Goal: Information Seeking & Learning: Learn about a topic

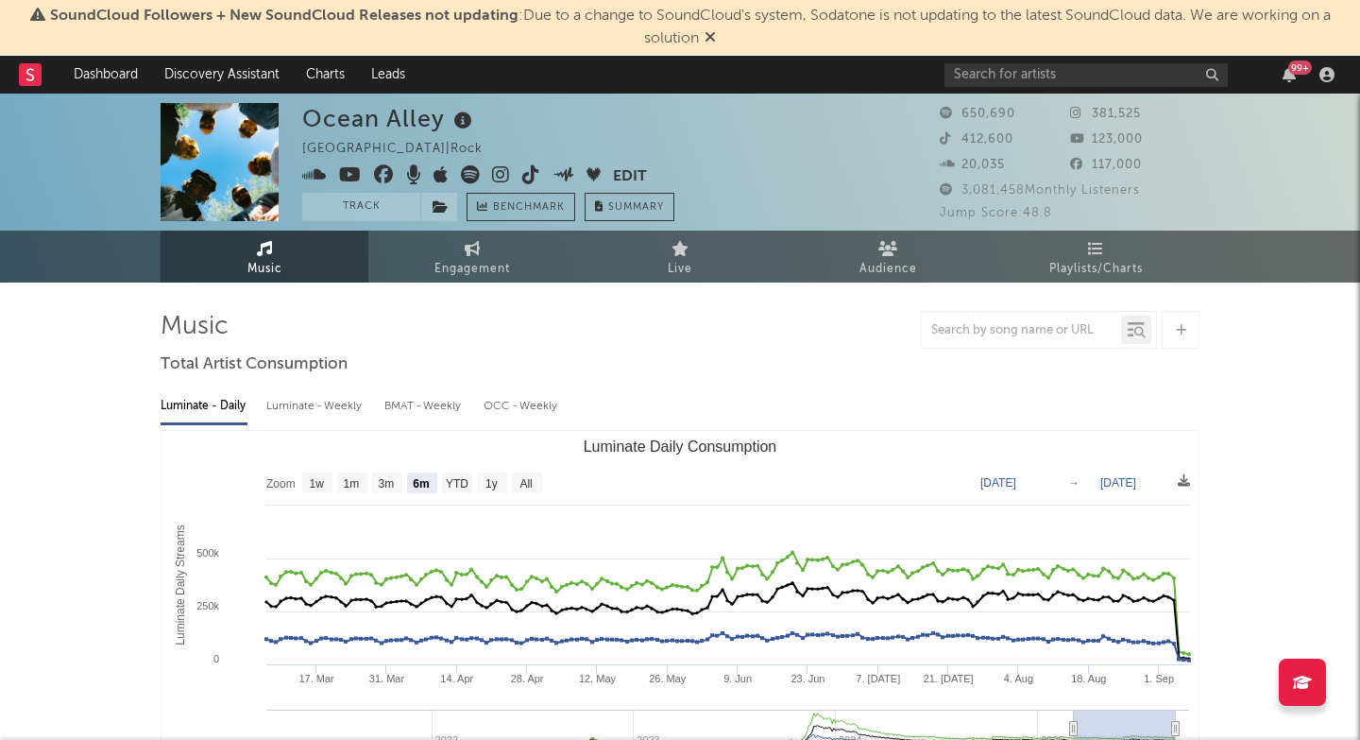
select select "6m"
click at [97, 5] on span "SoundCloud Followers + New SoundCloud Releases not updating : Due to a change t…" at bounding box center [680, 27] width 1342 height 45
click at [992, 77] on input "text" at bounding box center [1086, 75] width 283 height 24
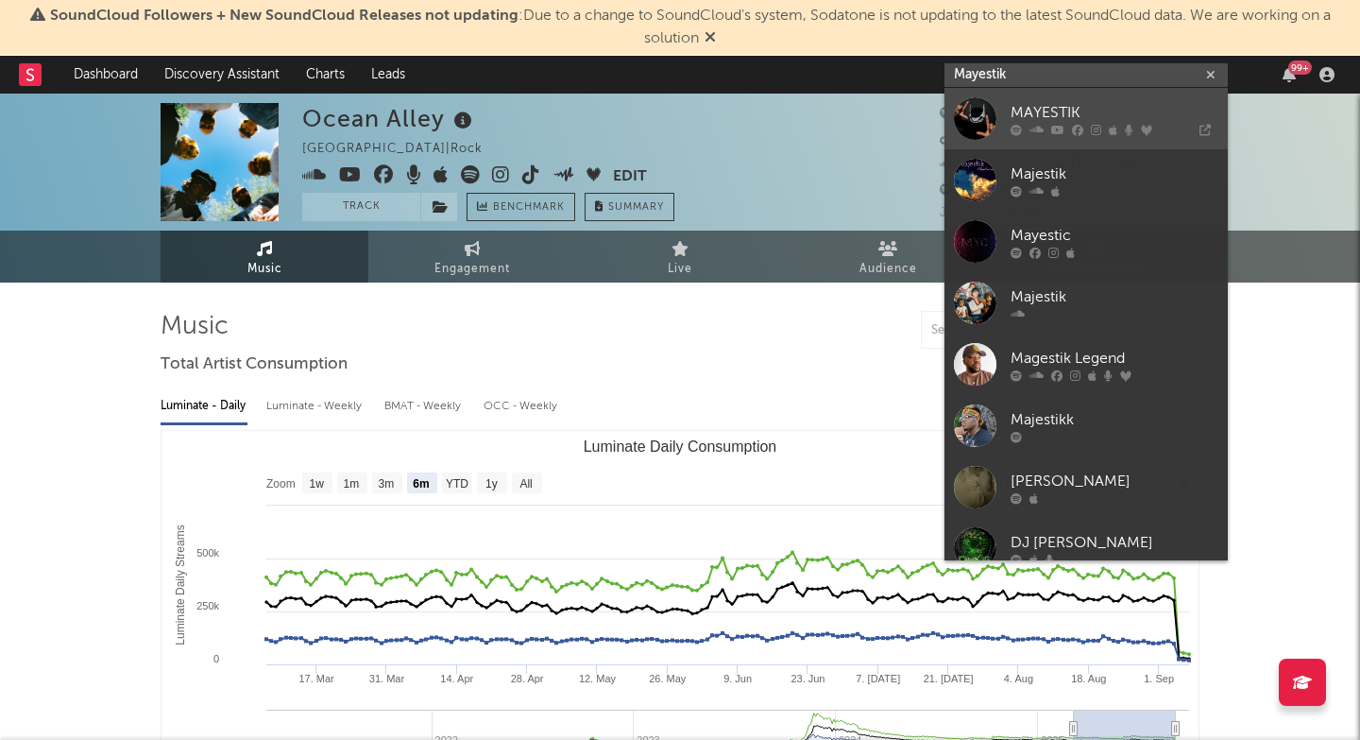
type input "Mayestik"
drag, startPoint x: 1017, startPoint y: 136, endPoint x: 1038, endPoint y: 128, distance: 22.5
click at [1038, 128] on icon at bounding box center [1037, 129] width 14 height 11
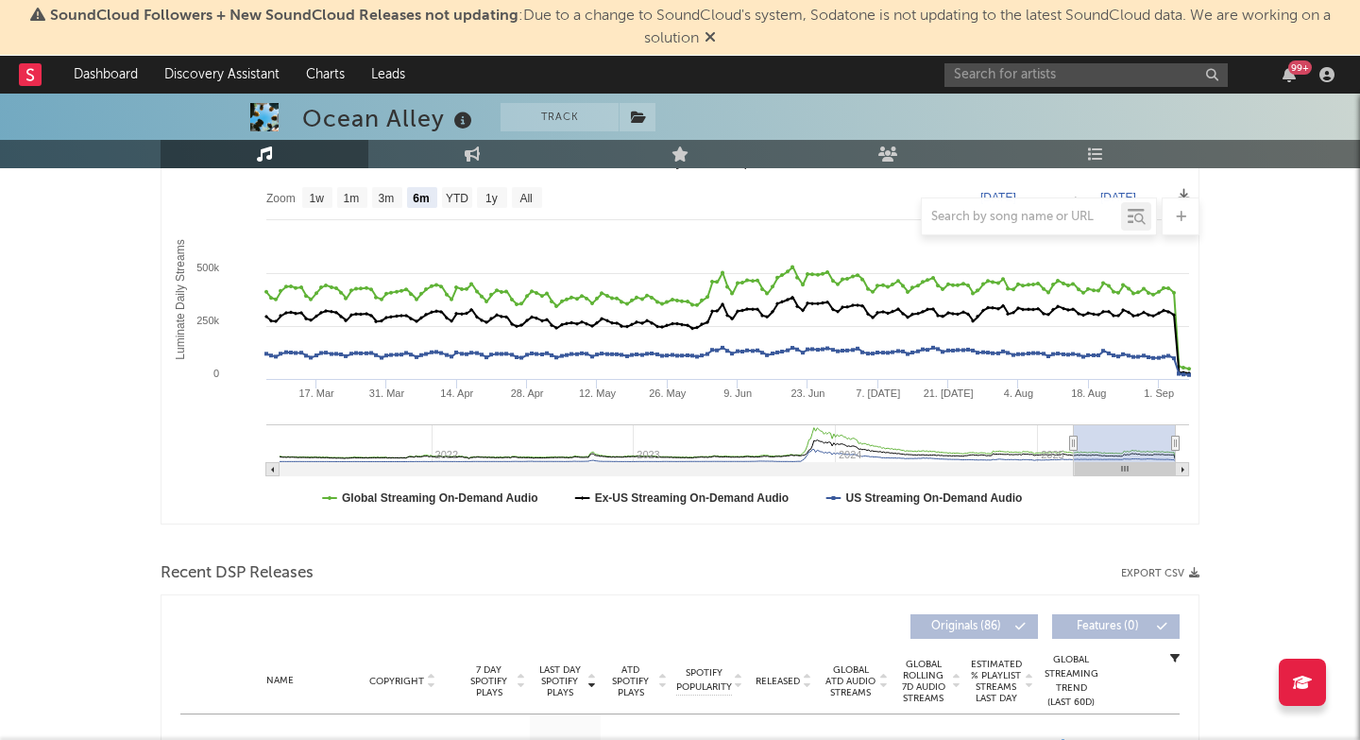
scroll to position [286, 0]
click at [984, 81] on input "text" at bounding box center [1086, 75] width 283 height 24
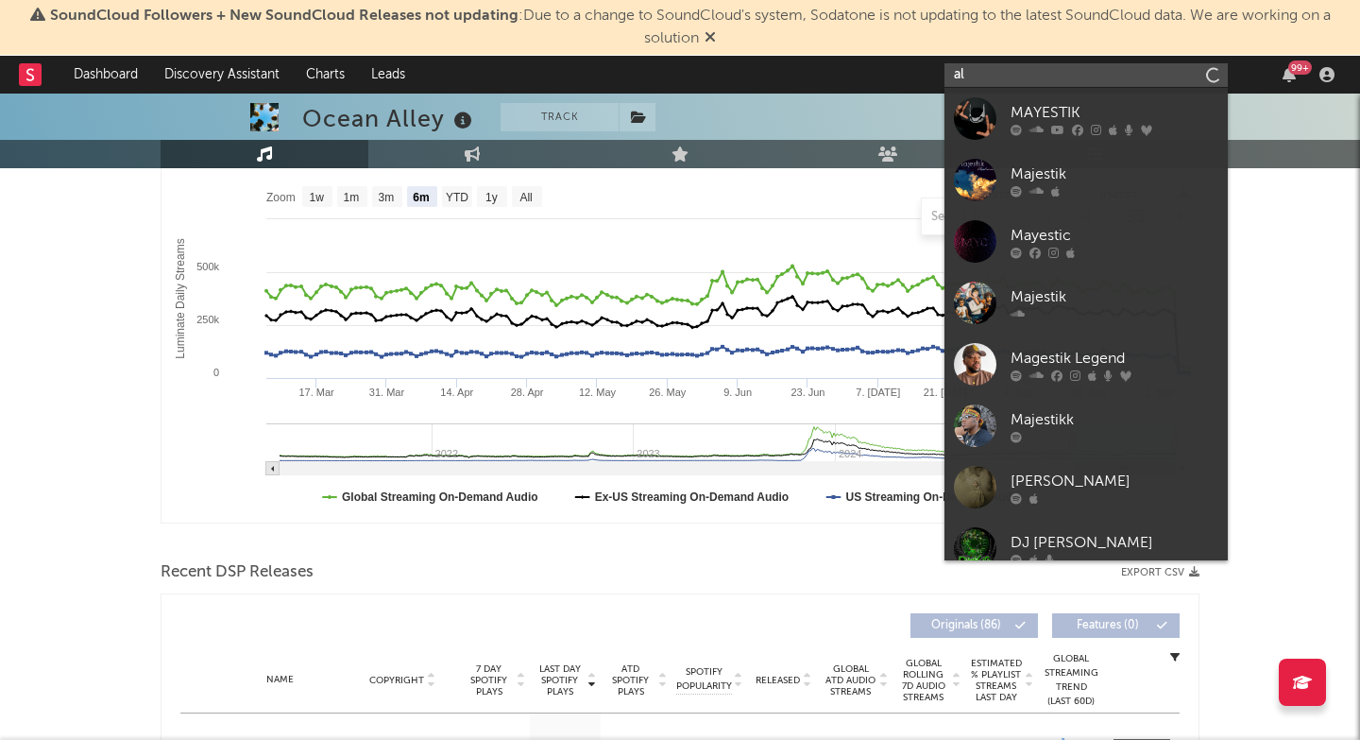
type input "a"
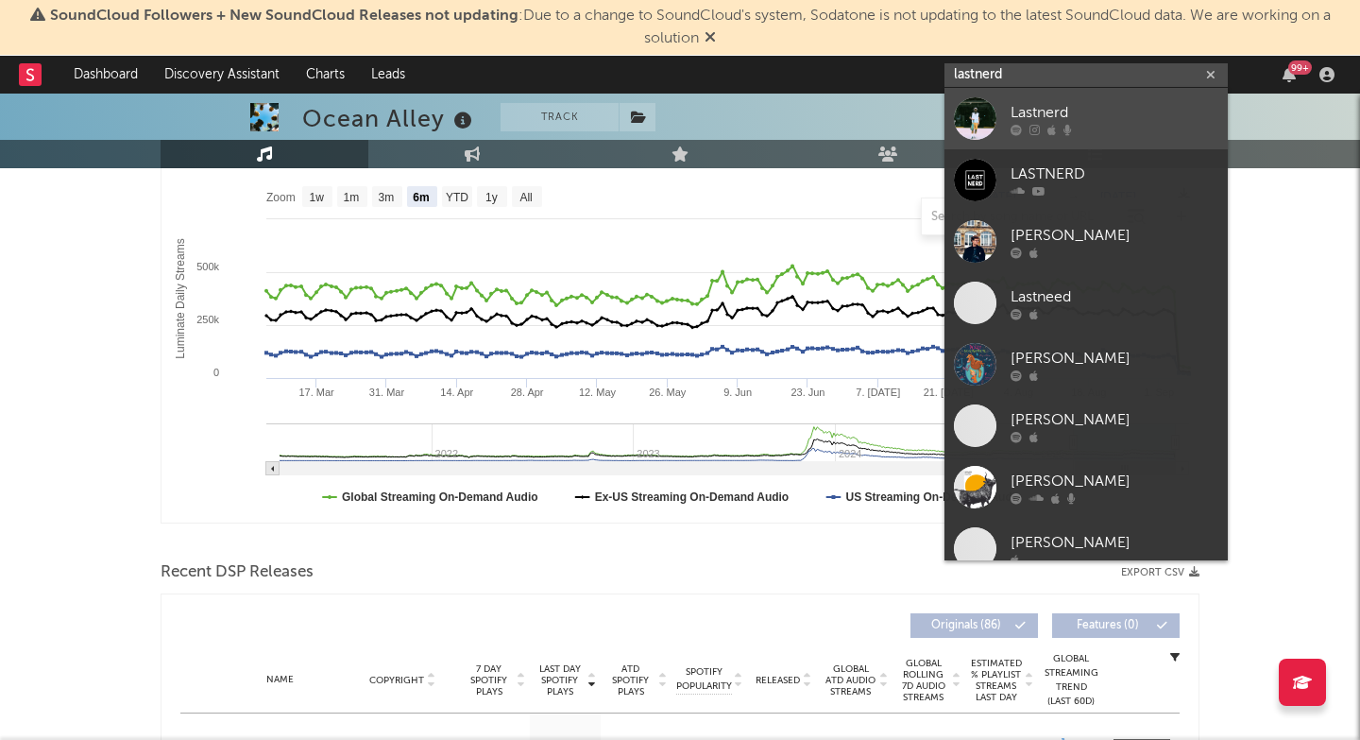
type input "lastnerd"
click at [1003, 124] on link "Lastnerd" at bounding box center [1086, 118] width 283 height 61
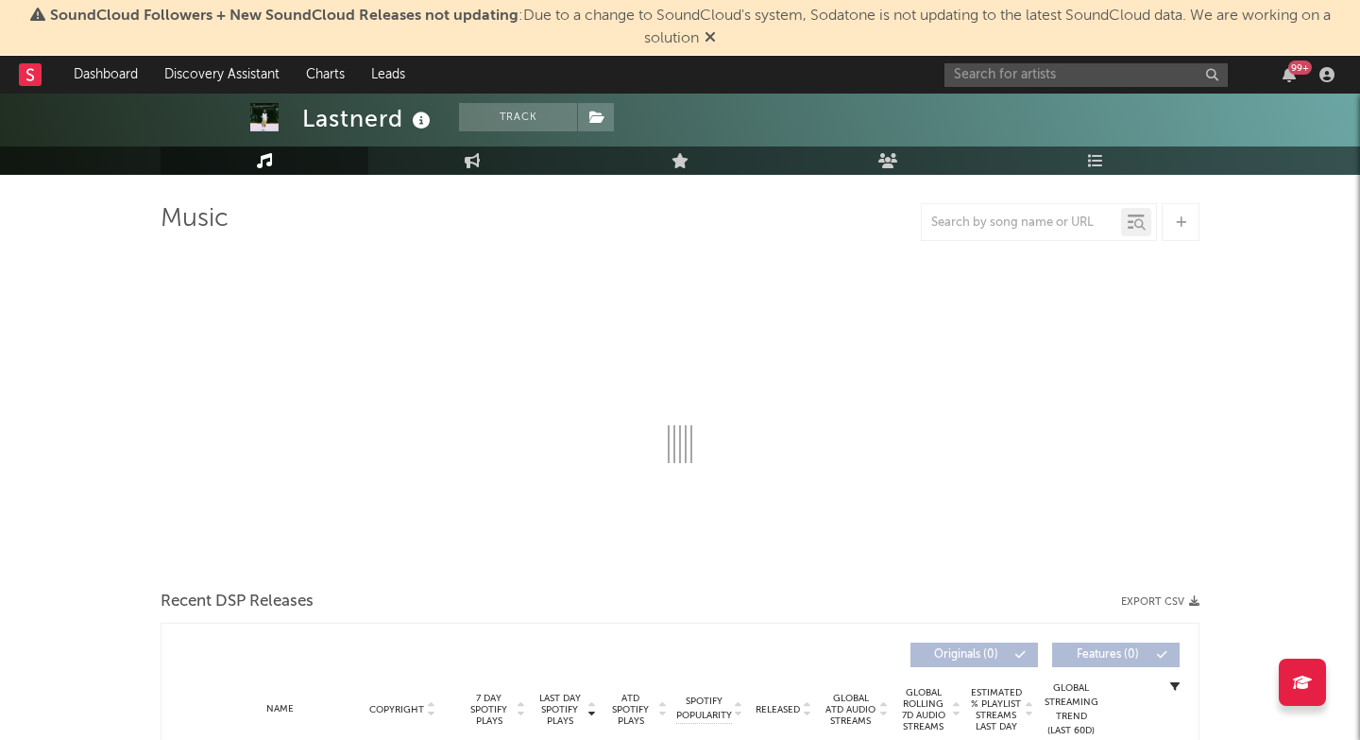
select select "6m"
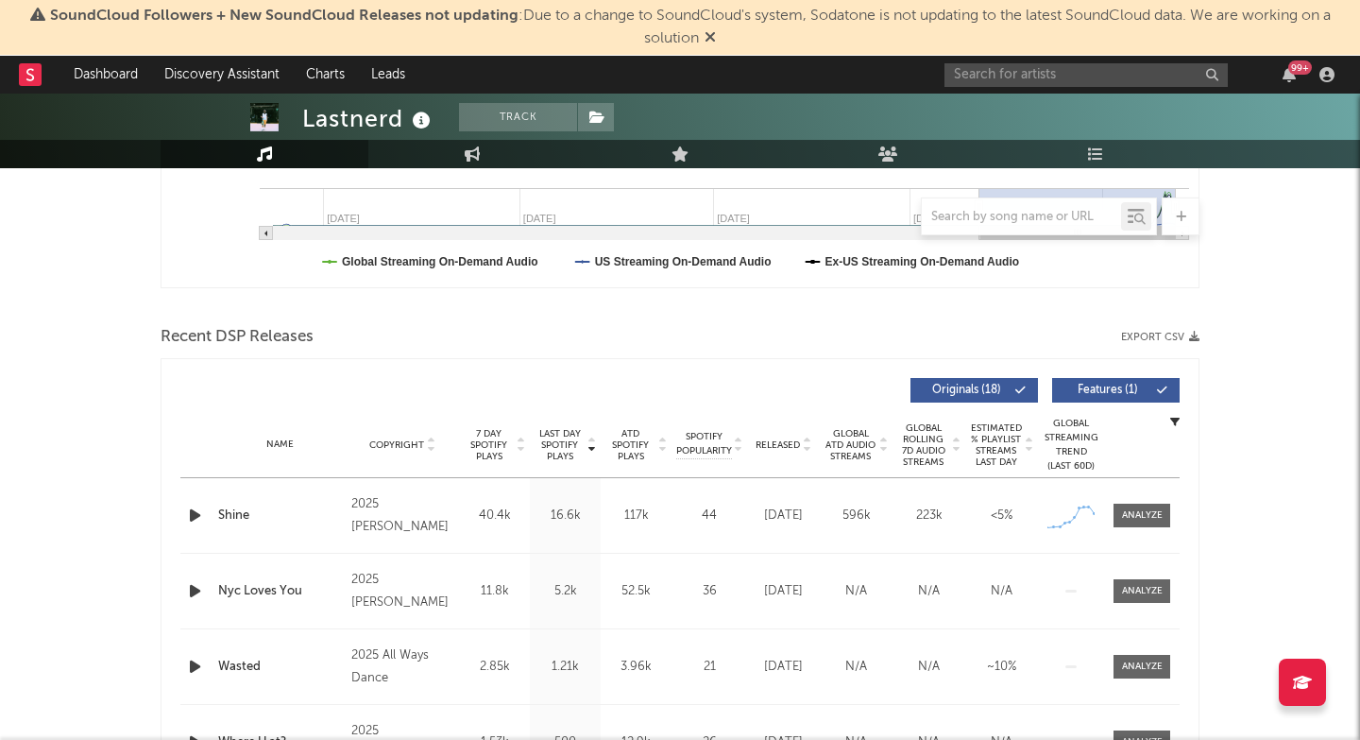
scroll to position [630, 0]
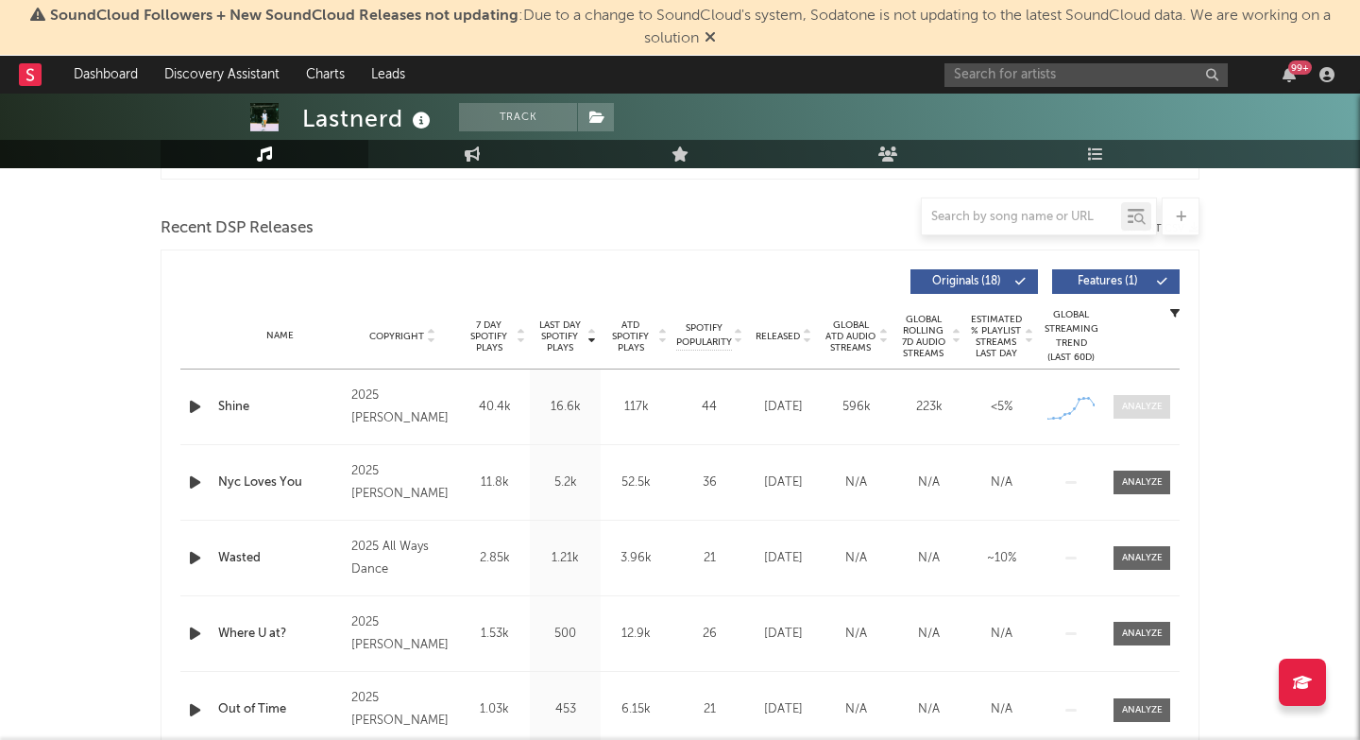
click at [1140, 406] on div at bounding box center [1142, 407] width 41 height 14
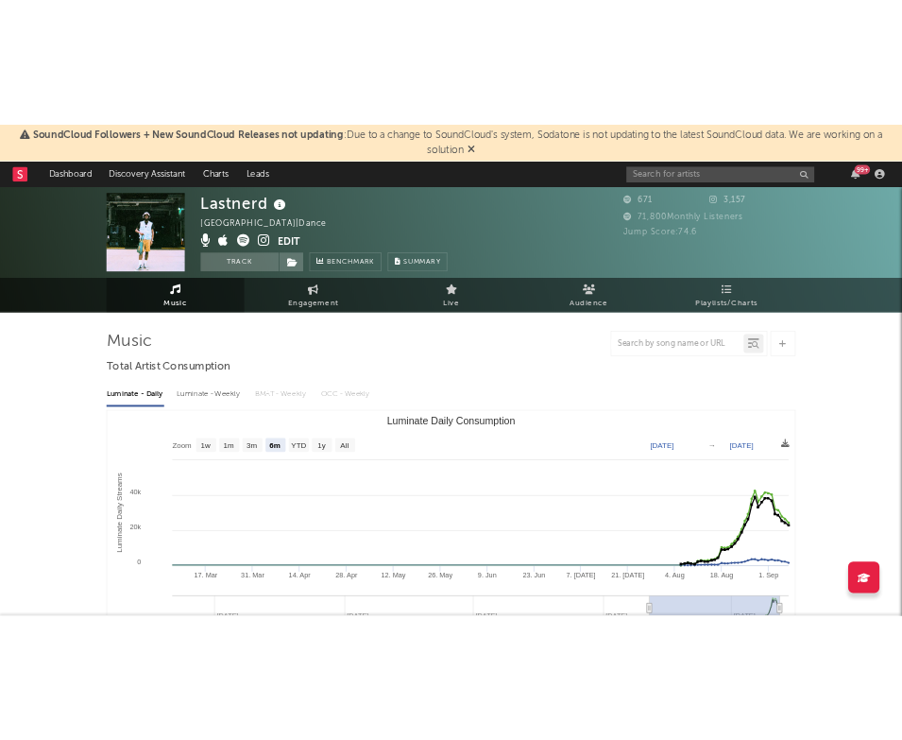
scroll to position [0, 0]
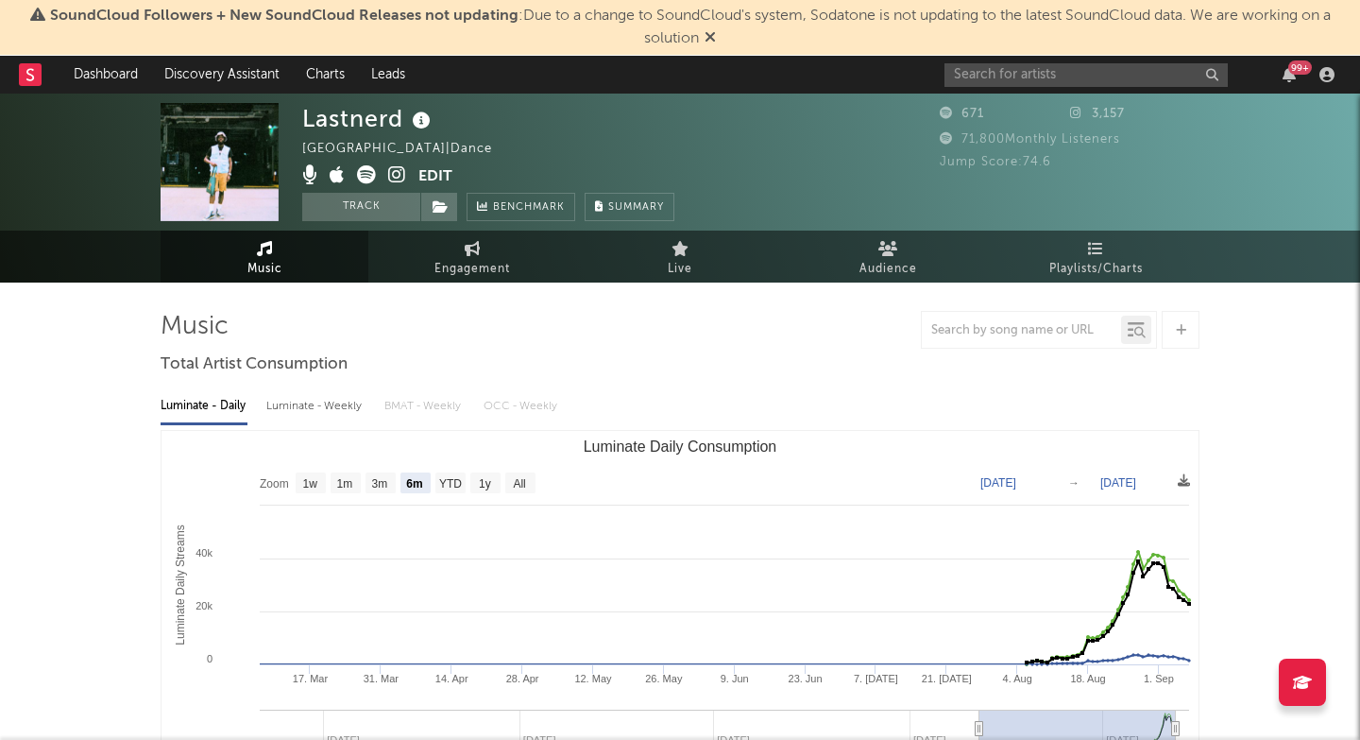
click at [399, 184] on link at bounding box center [397, 176] width 18 height 19
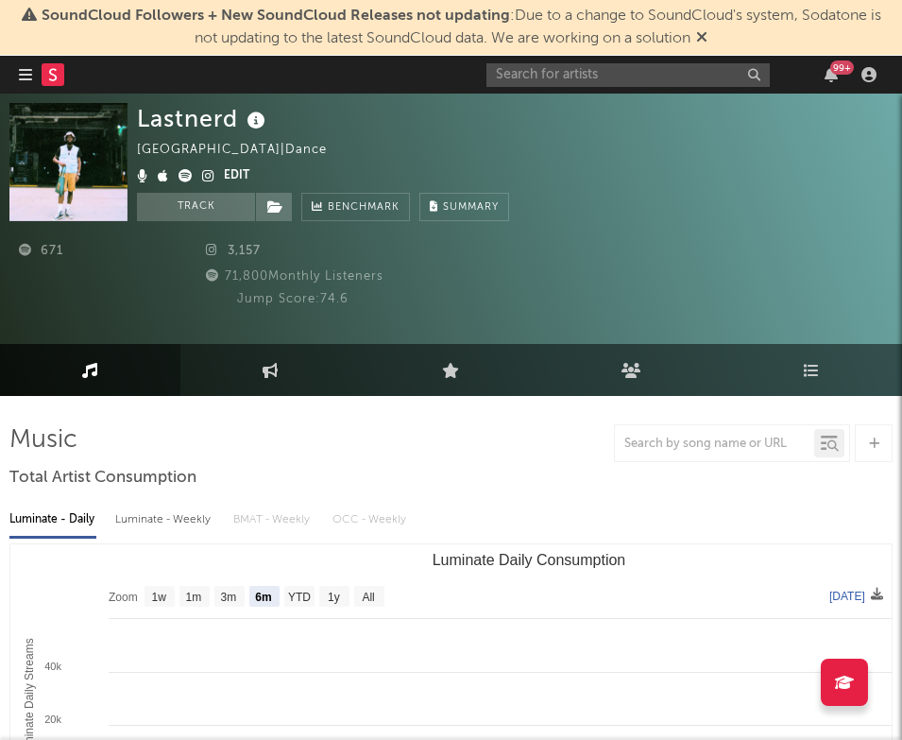
select select "Zoom"
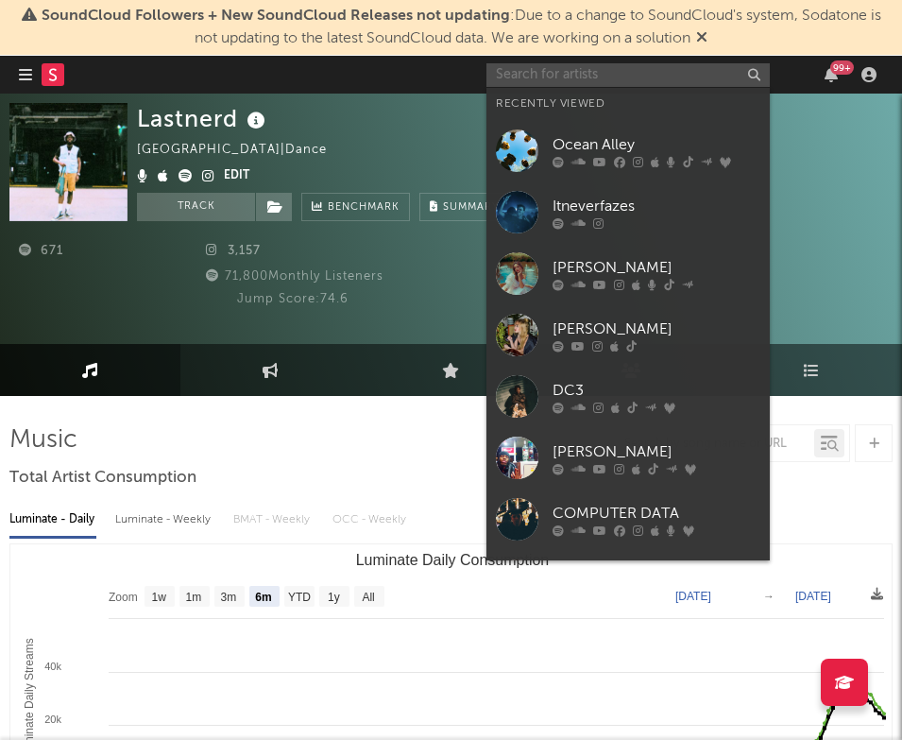
click at [563, 77] on input "text" at bounding box center [628, 75] width 283 height 24
paste input "[URL][DOMAIN_NAME]"
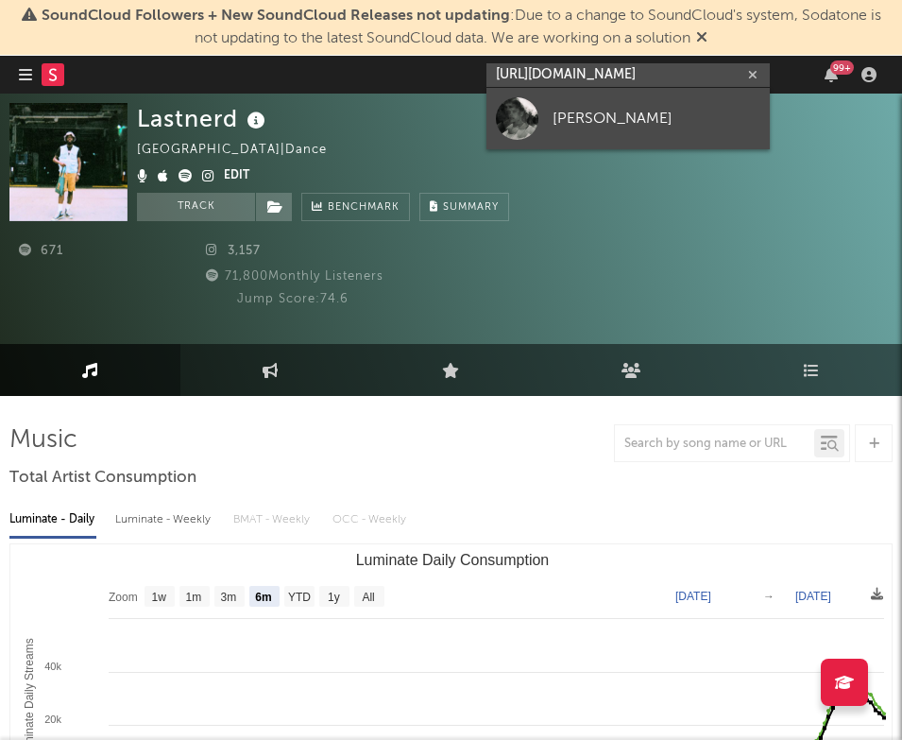
type input "[URL][DOMAIN_NAME]"
click at [571, 121] on div "[PERSON_NAME]" at bounding box center [657, 118] width 208 height 23
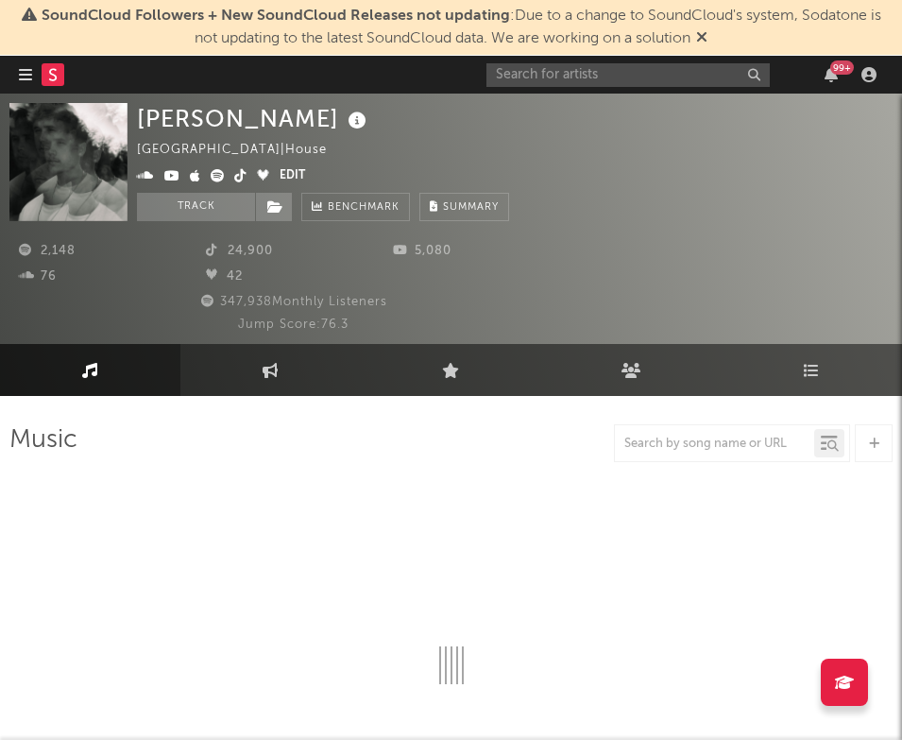
select select "1w"
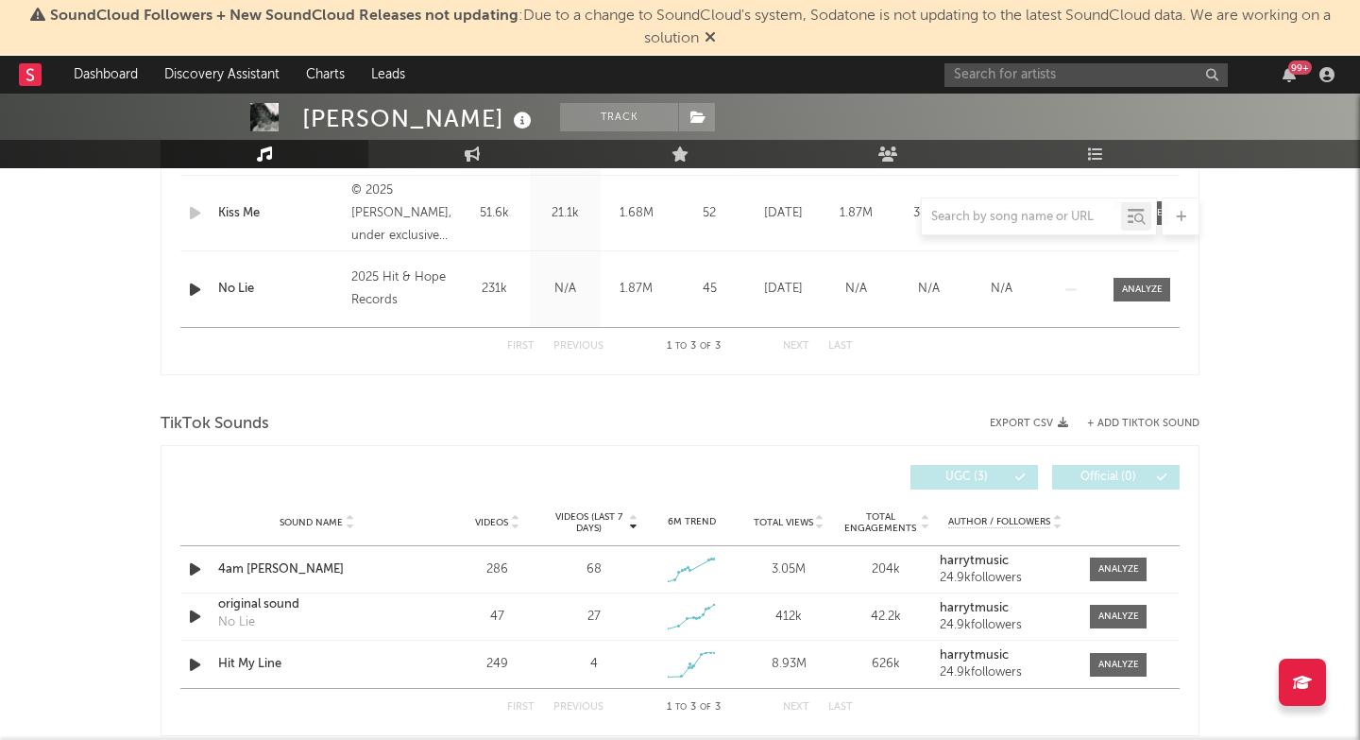
scroll to position [588, 0]
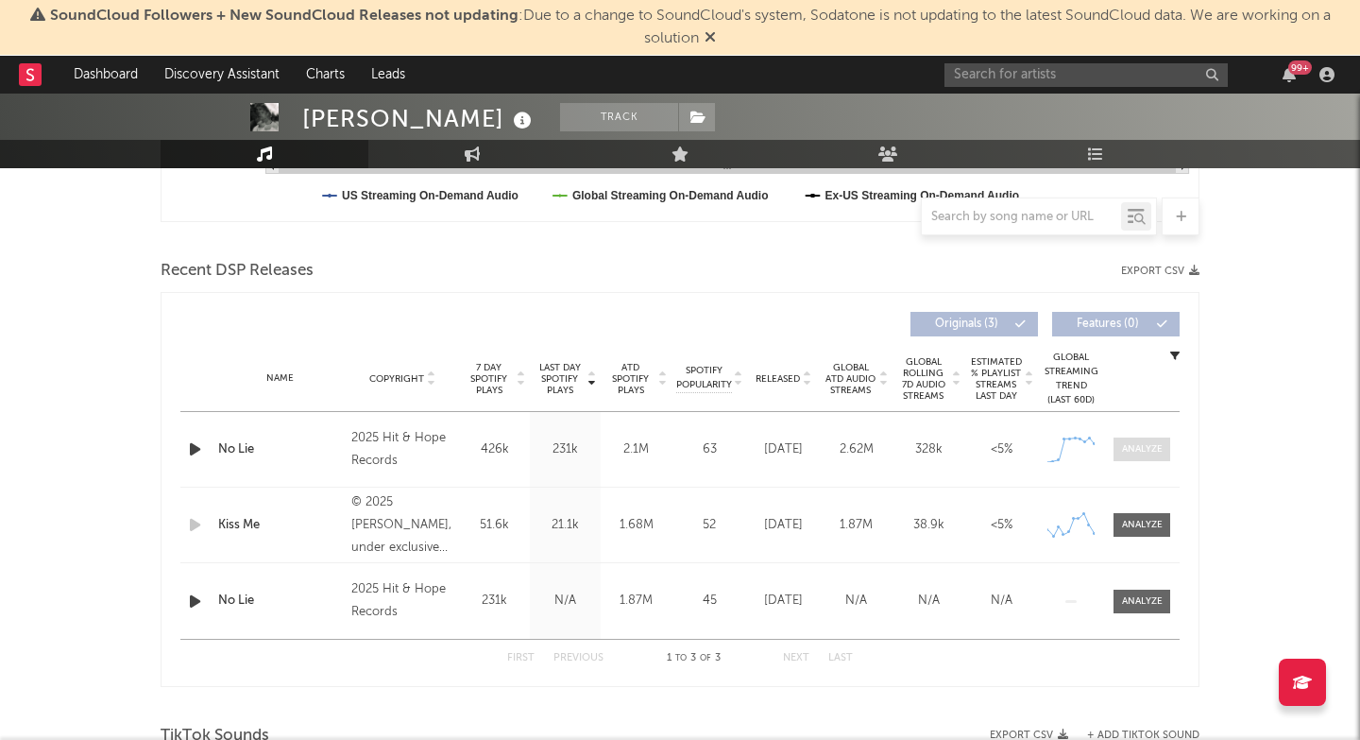
click at [1141, 453] on div at bounding box center [1142, 449] width 41 height 14
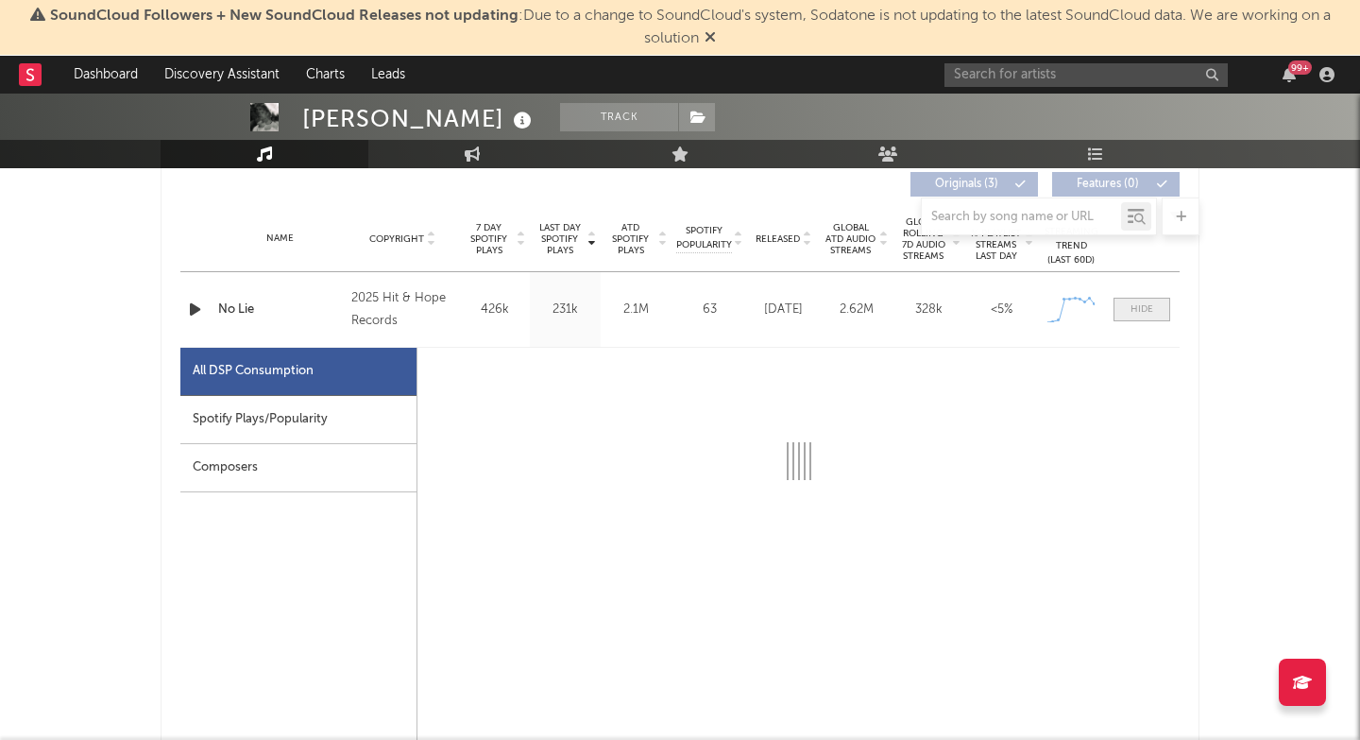
scroll to position [730, 0]
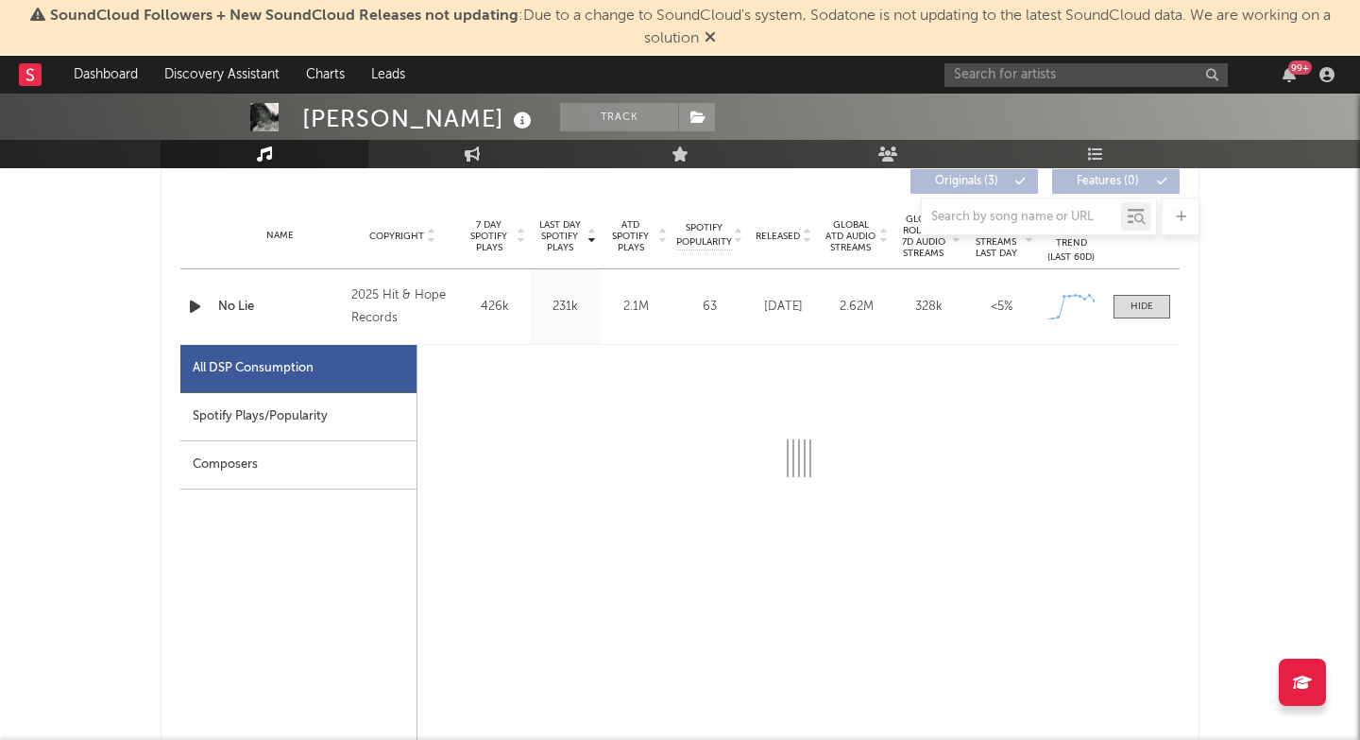
select select "1w"
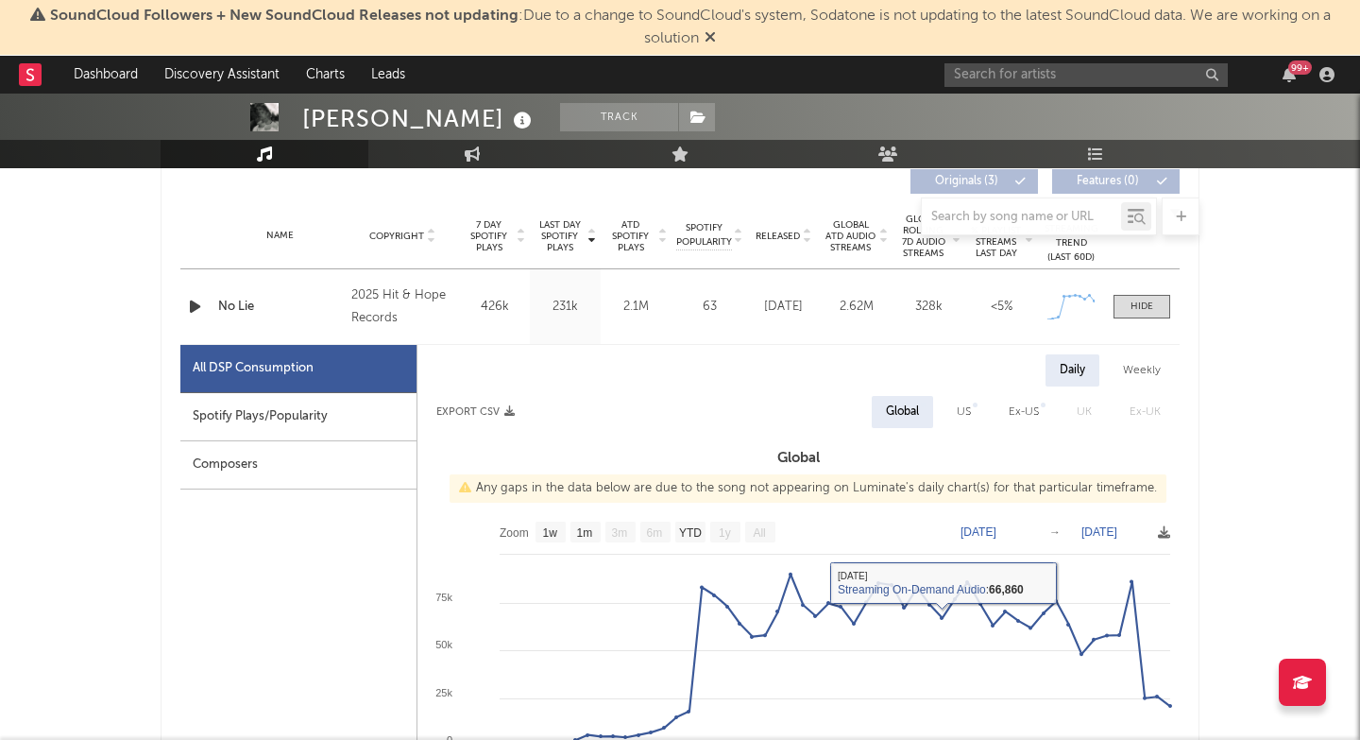
click at [335, 400] on div "Spotify Plays/Popularity" at bounding box center [298, 417] width 236 height 48
select select "1w"
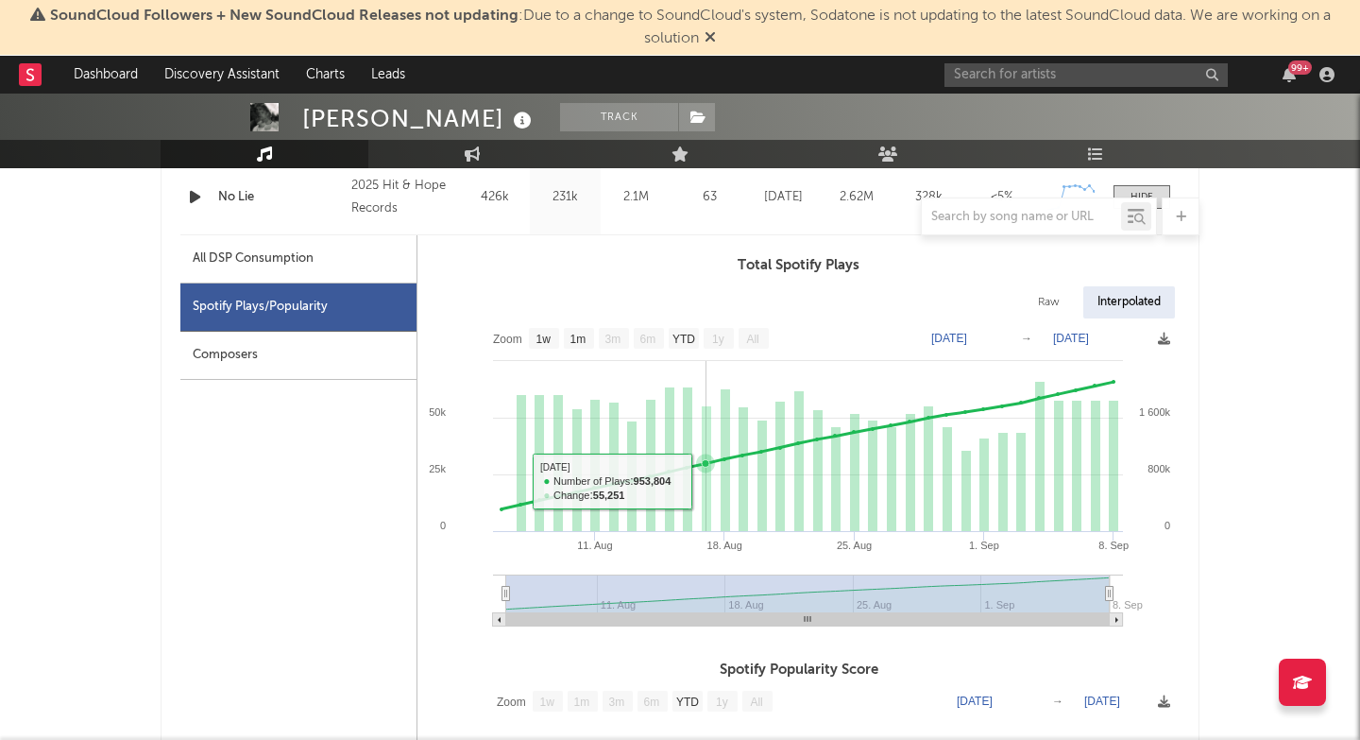
scroll to position [843, 0]
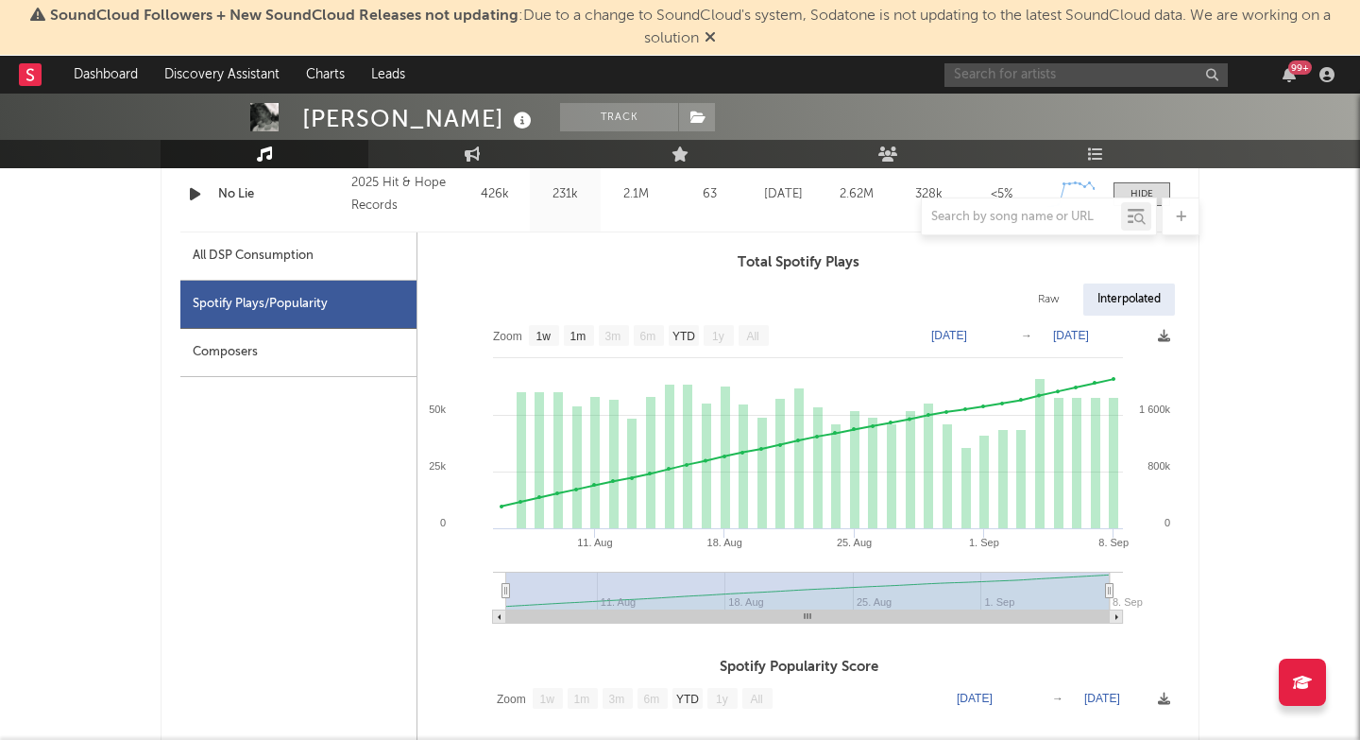
click at [999, 74] on input "text" at bounding box center [1086, 75] width 283 height 24
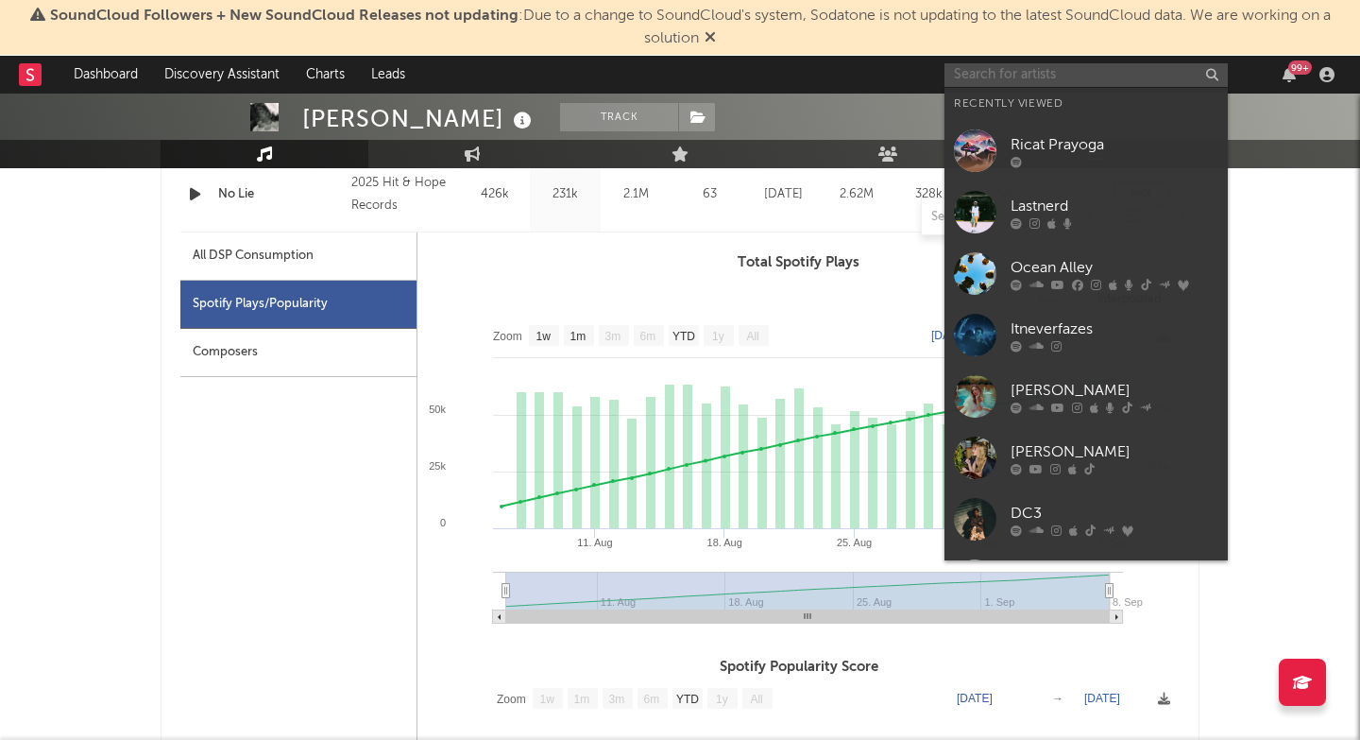
paste input "[URL][DOMAIN_NAME]"
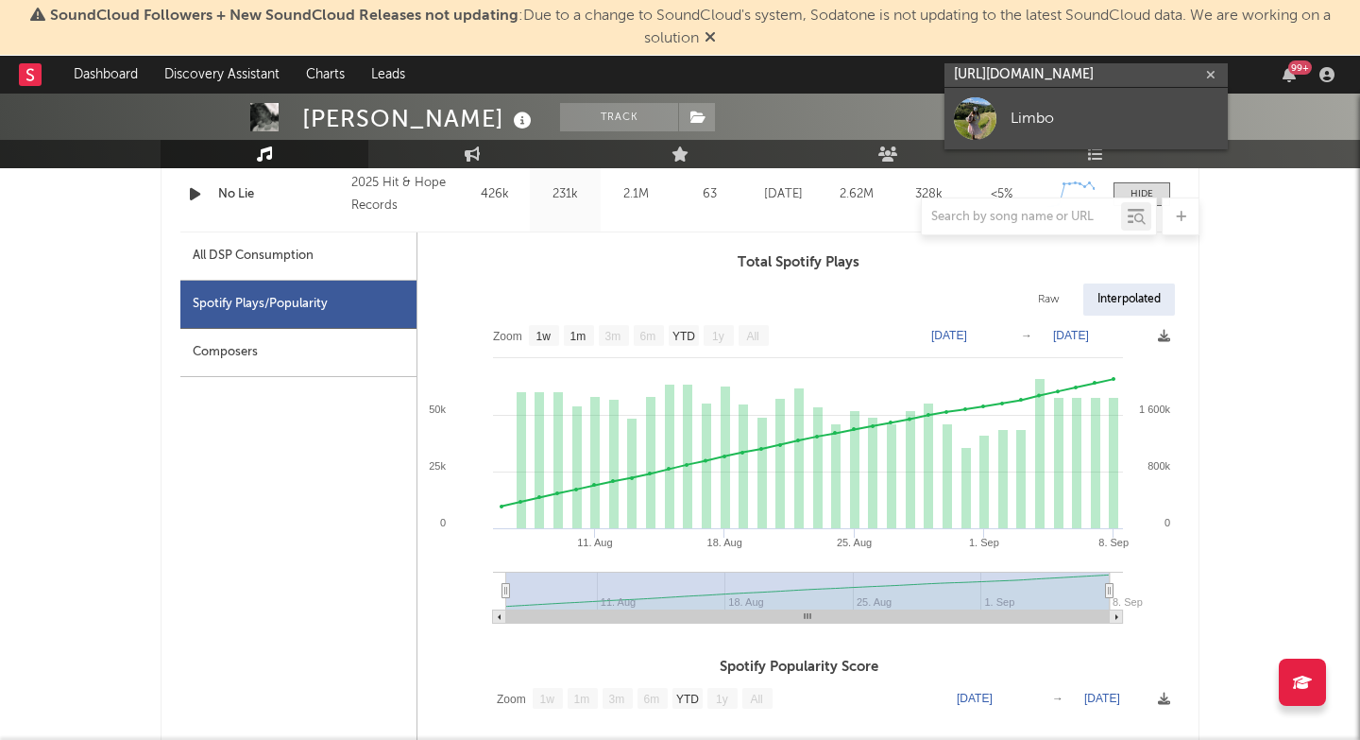
type input "[URL][DOMAIN_NAME]"
click at [989, 111] on div at bounding box center [975, 118] width 43 height 43
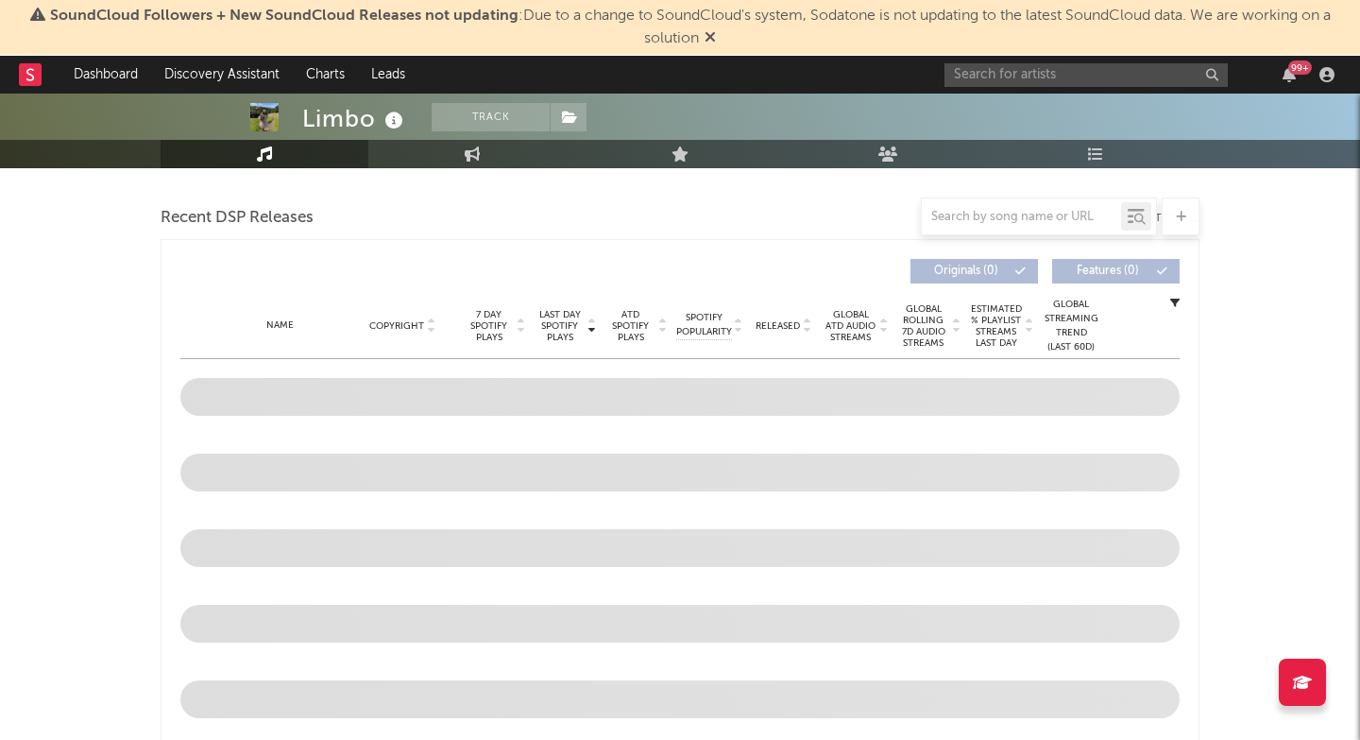
scroll to position [661, 0]
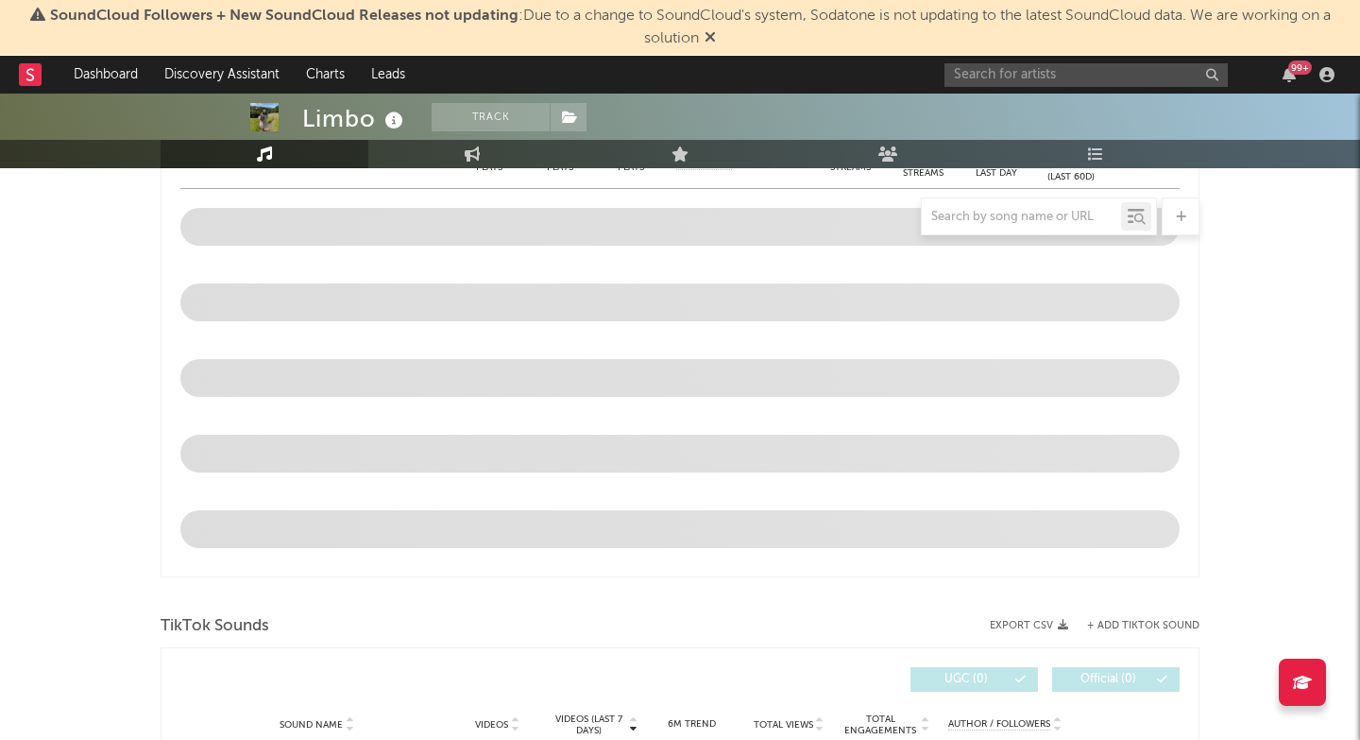
select select "6m"
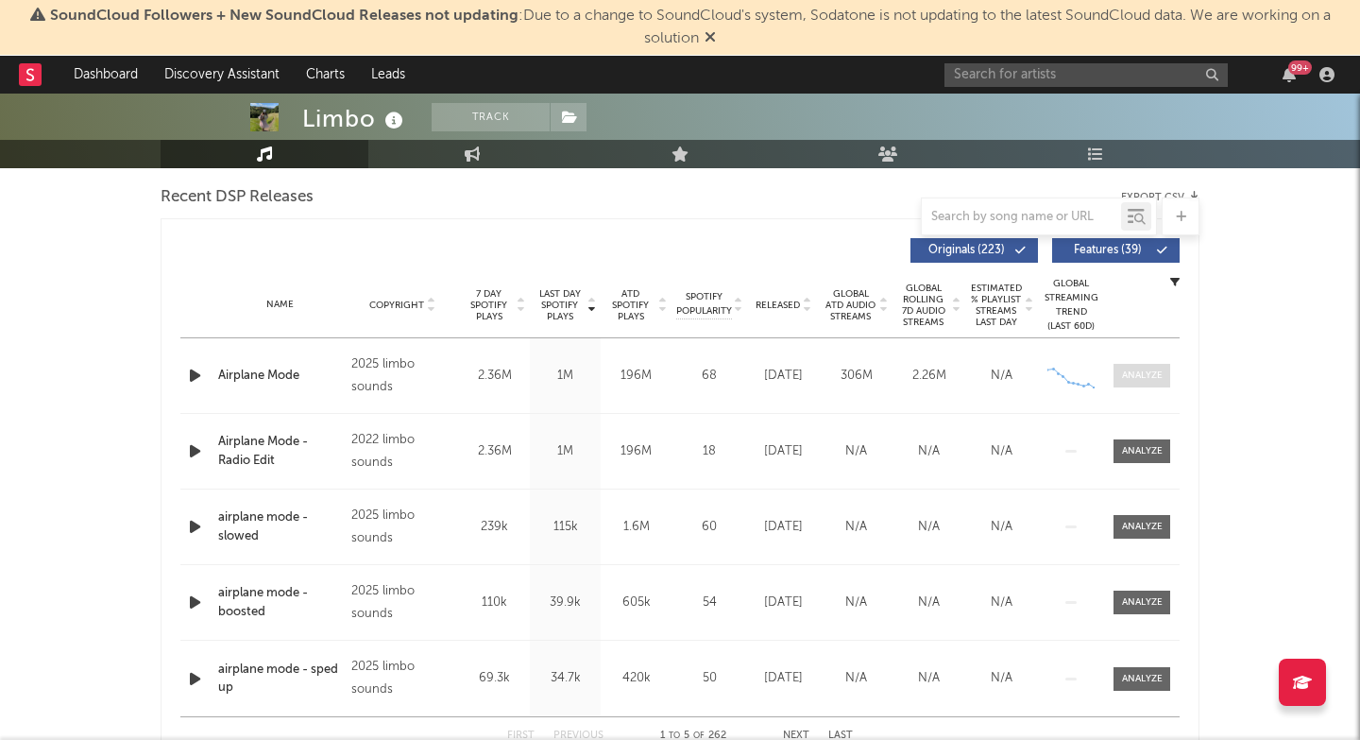
click at [1145, 374] on div at bounding box center [1142, 375] width 41 height 14
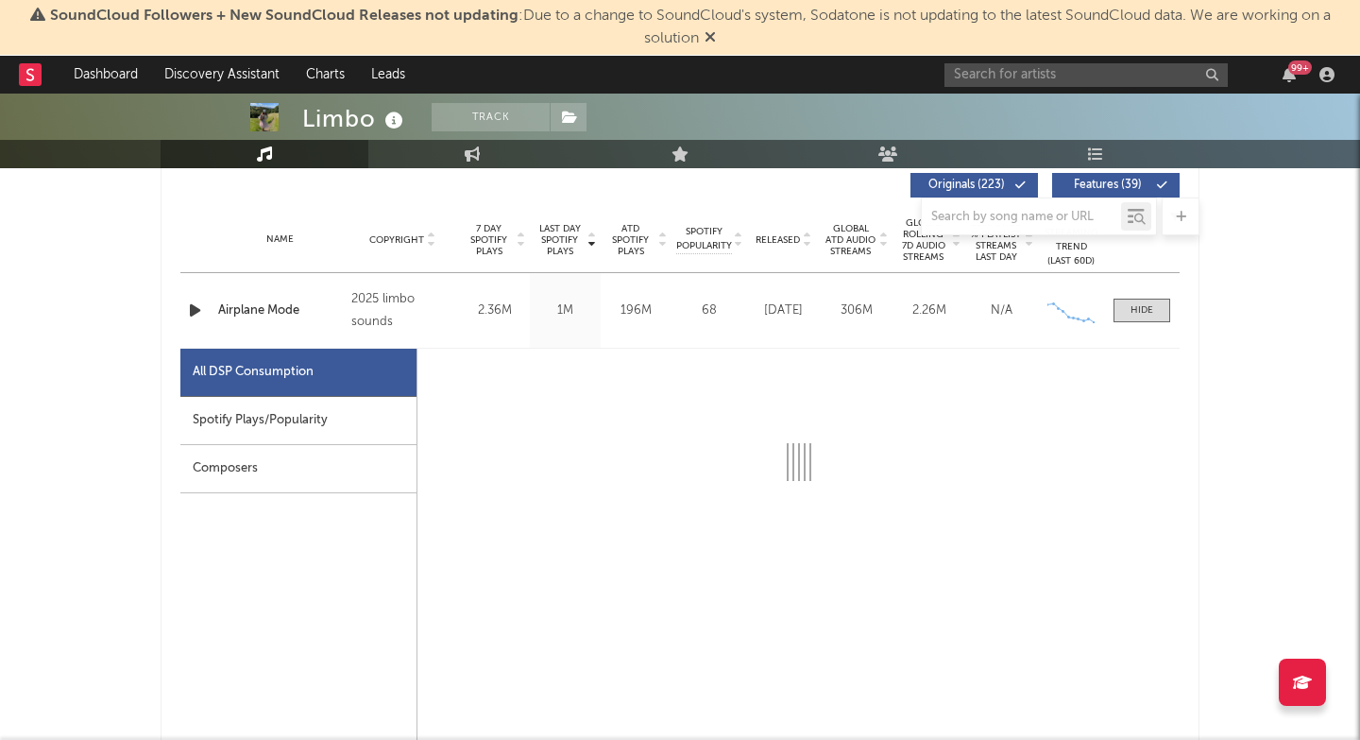
scroll to position [651, 0]
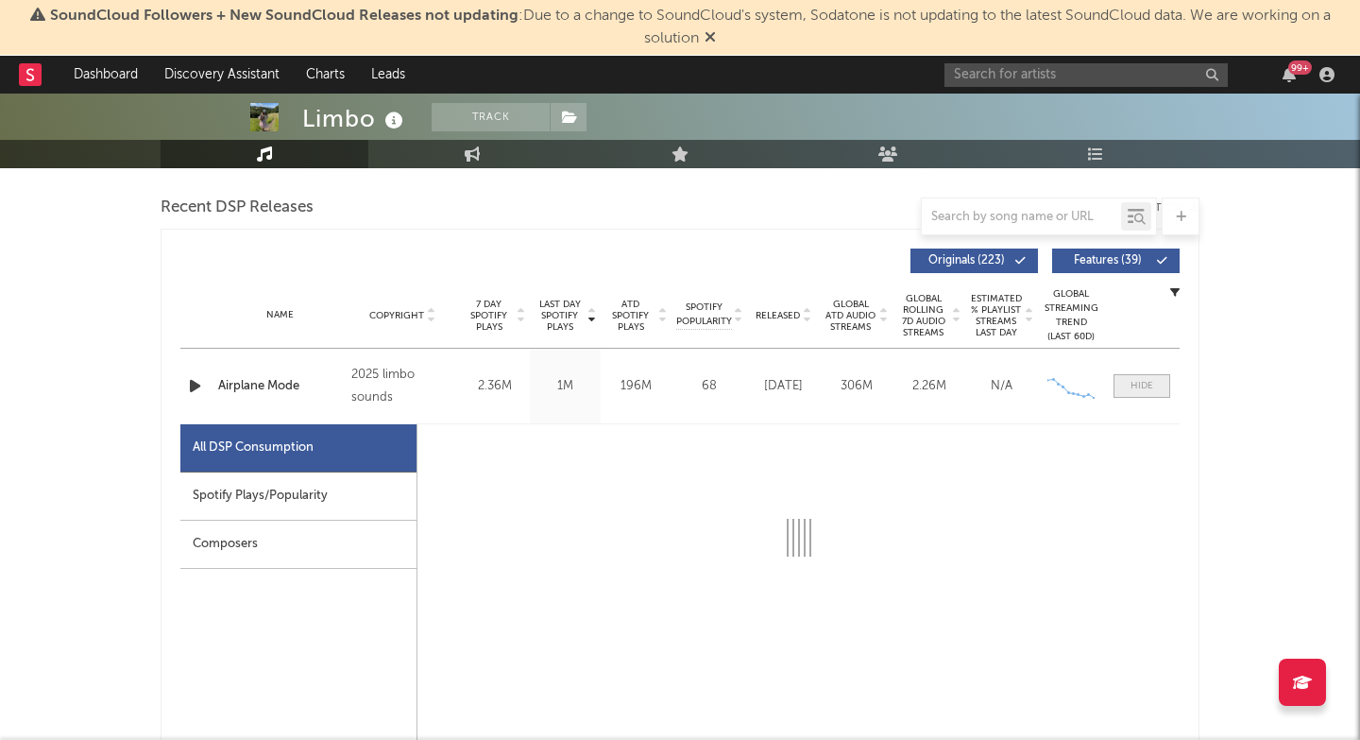
click at [1127, 383] on span at bounding box center [1142, 386] width 57 height 24
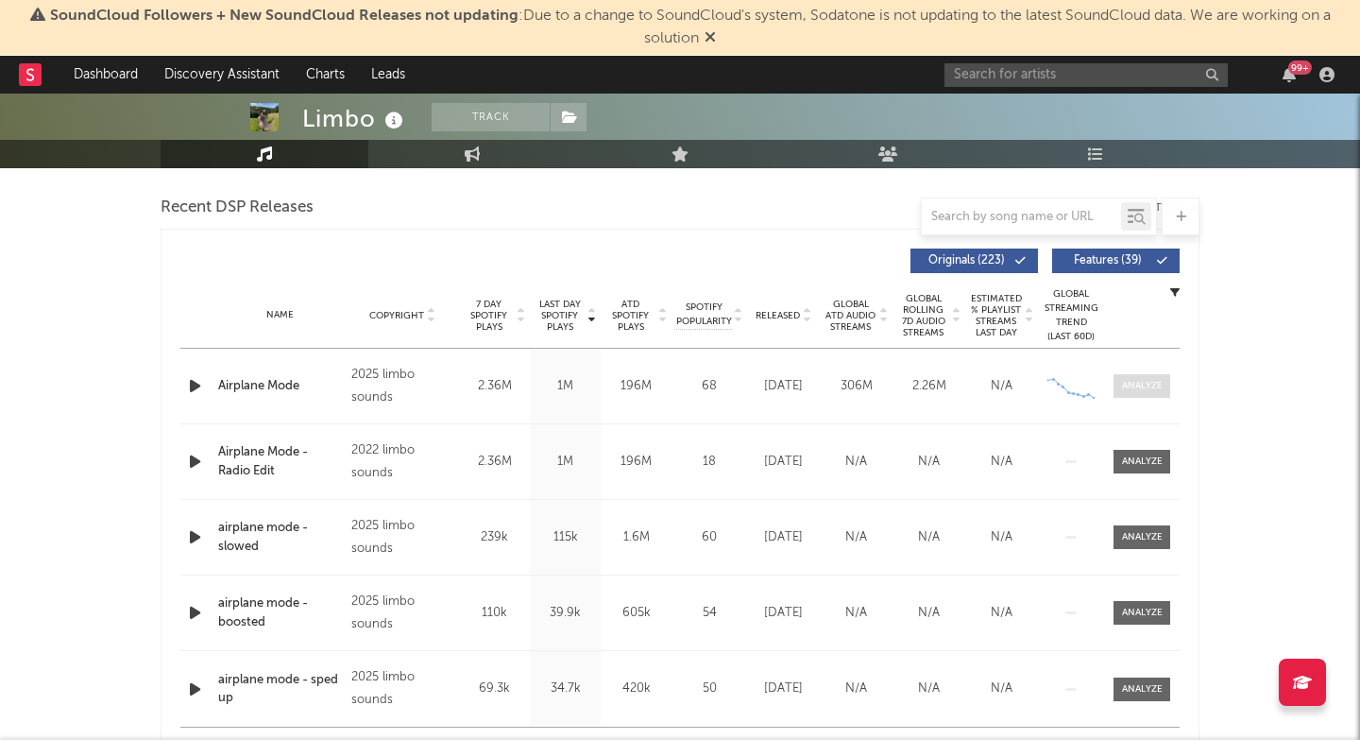
click at [1134, 386] on div at bounding box center [1142, 386] width 41 height 14
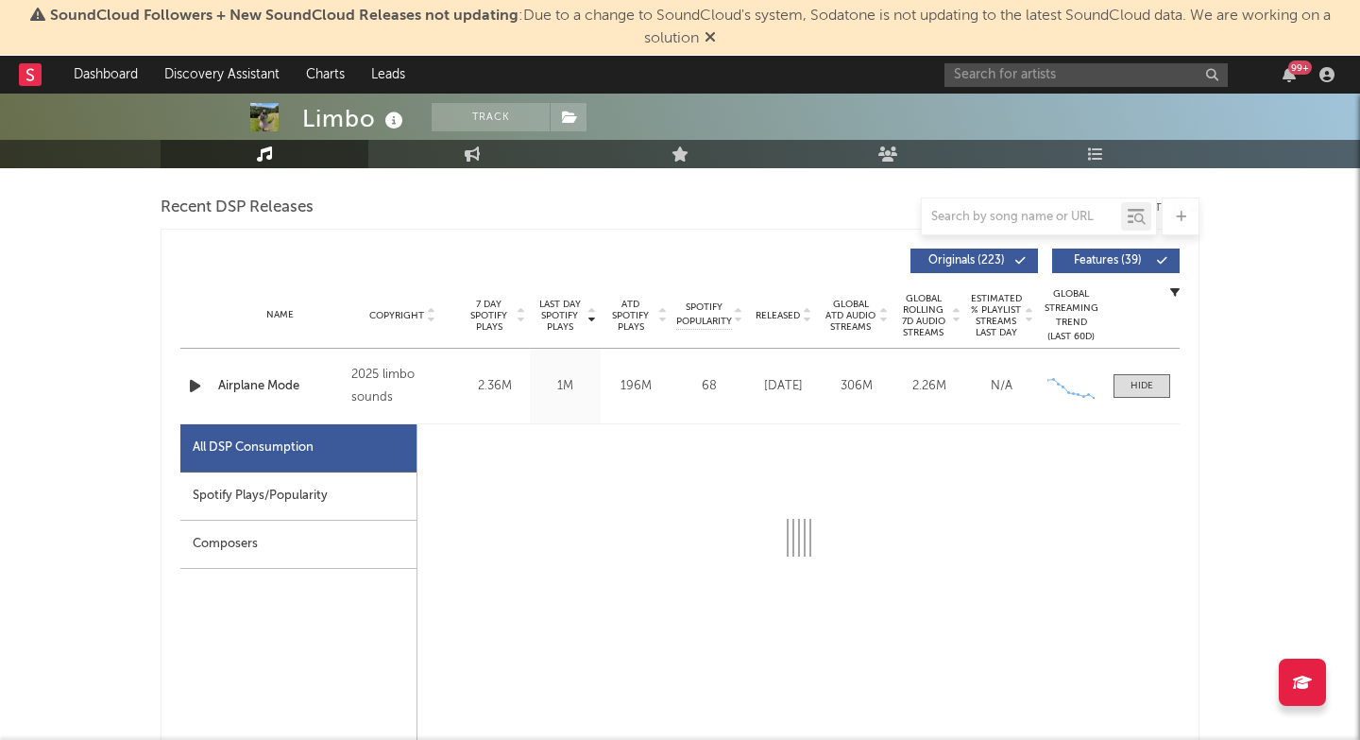
click at [255, 497] on div "Spotify Plays/Popularity" at bounding box center [298, 496] width 236 height 48
select select "1w"
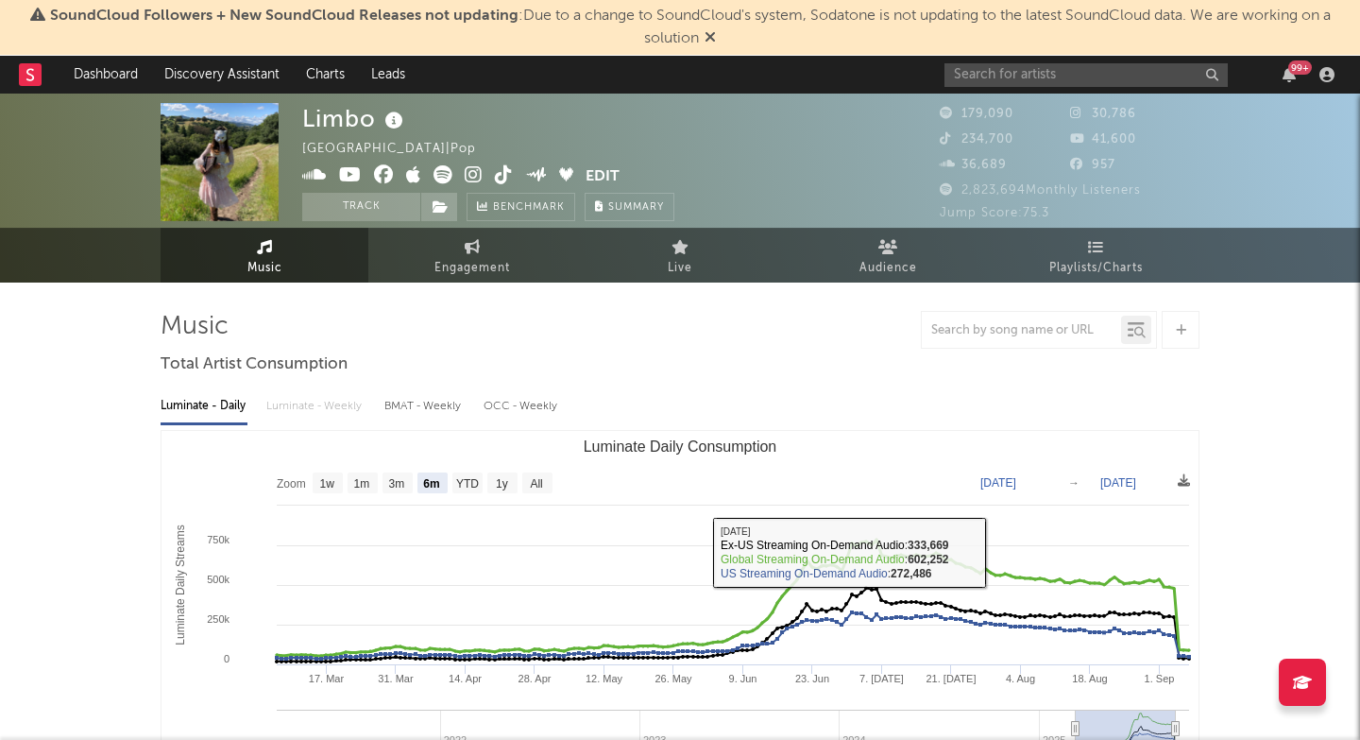
scroll to position [0, 0]
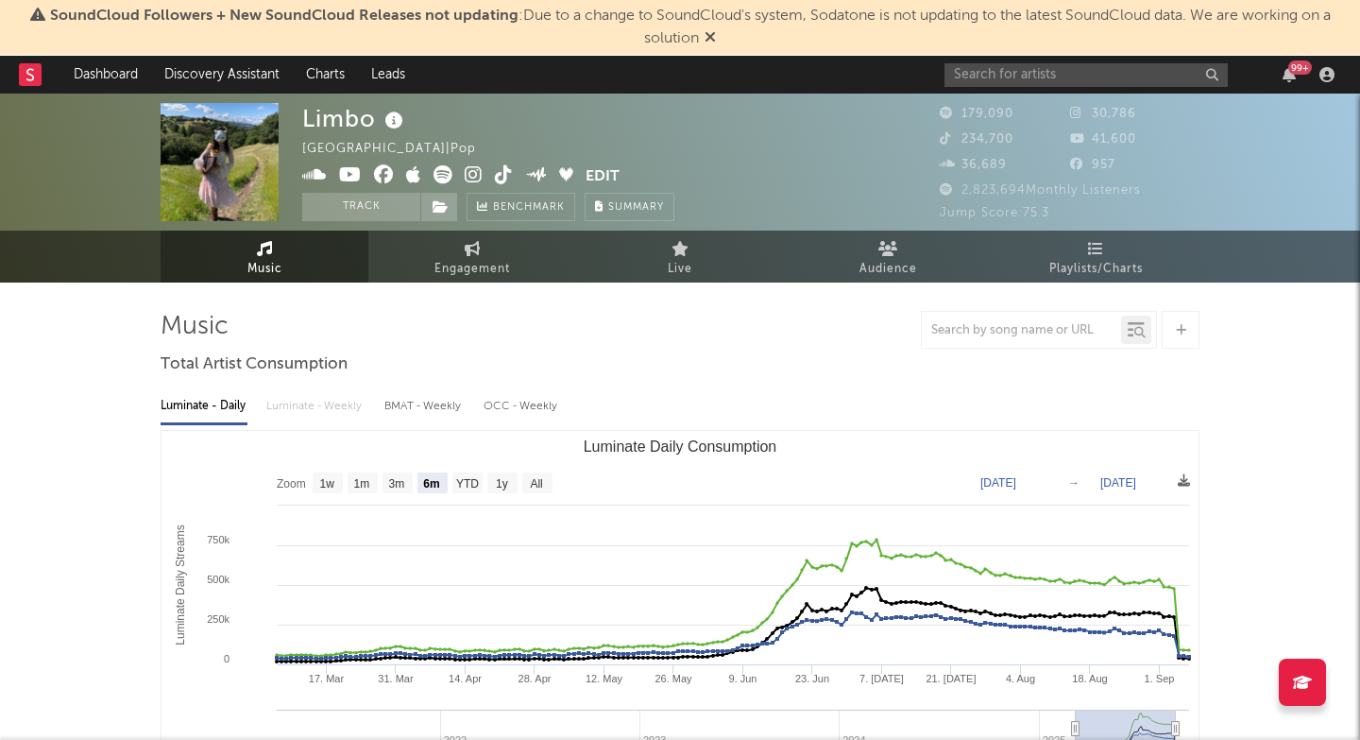
click at [468, 174] on icon at bounding box center [474, 174] width 18 height 19
click at [1019, 82] on input "text" at bounding box center [1086, 75] width 283 height 24
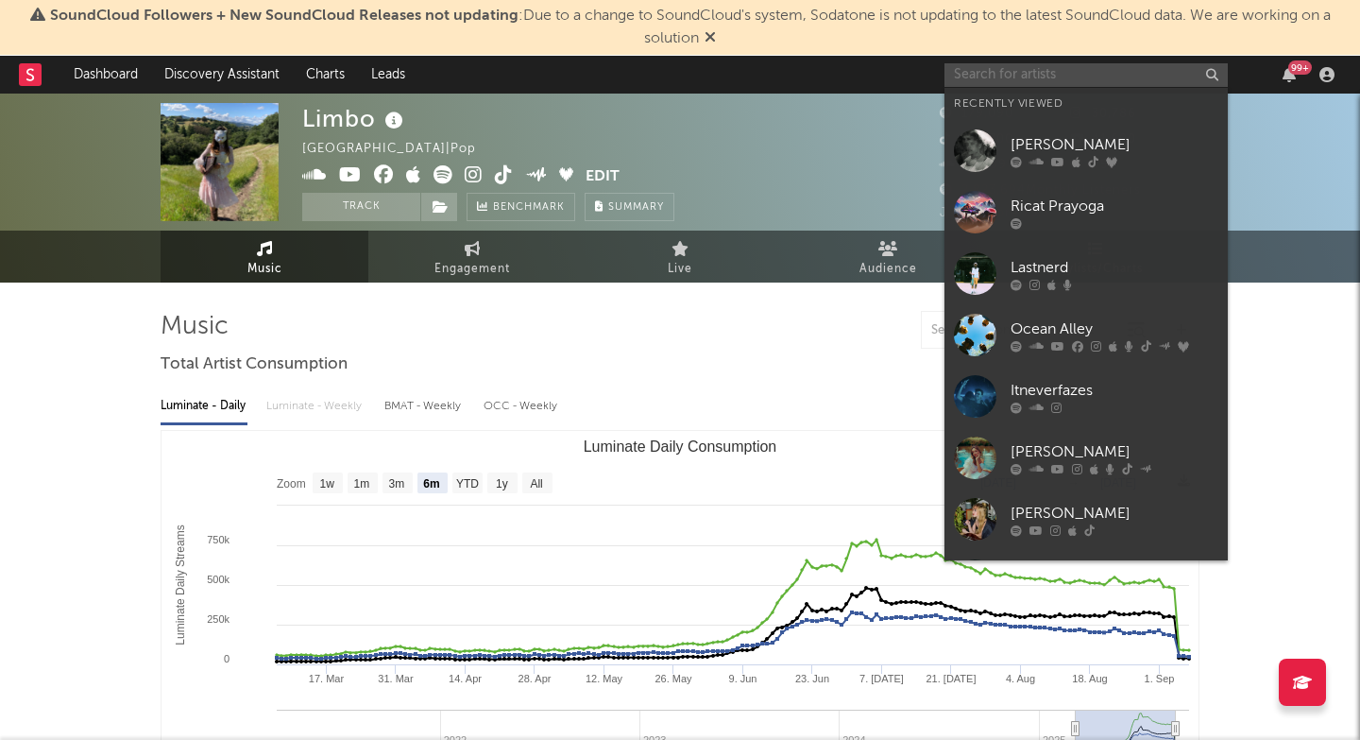
paste input "[URL][DOMAIN_NAME]"
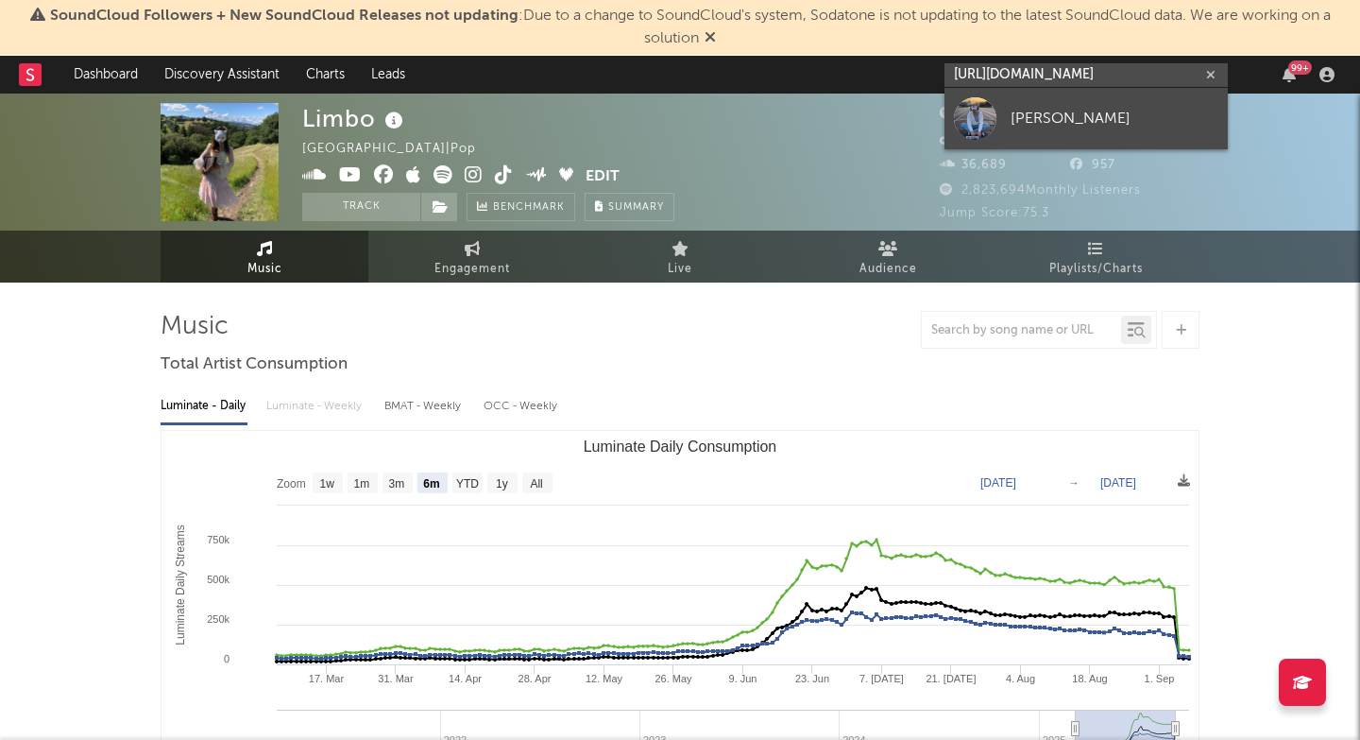
type input "[URL][DOMAIN_NAME]"
click at [1017, 128] on div "[PERSON_NAME]" at bounding box center [1115, 118] width 208 height 23
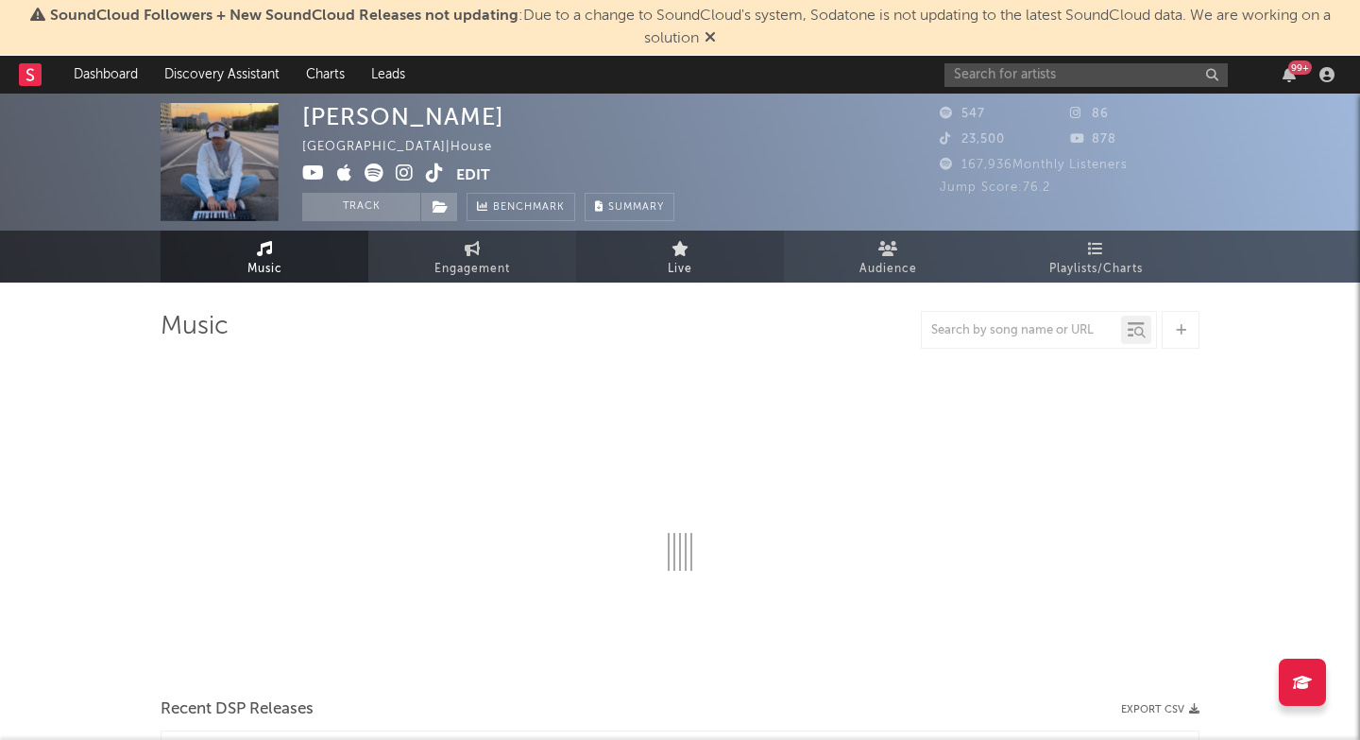
select select "1w"
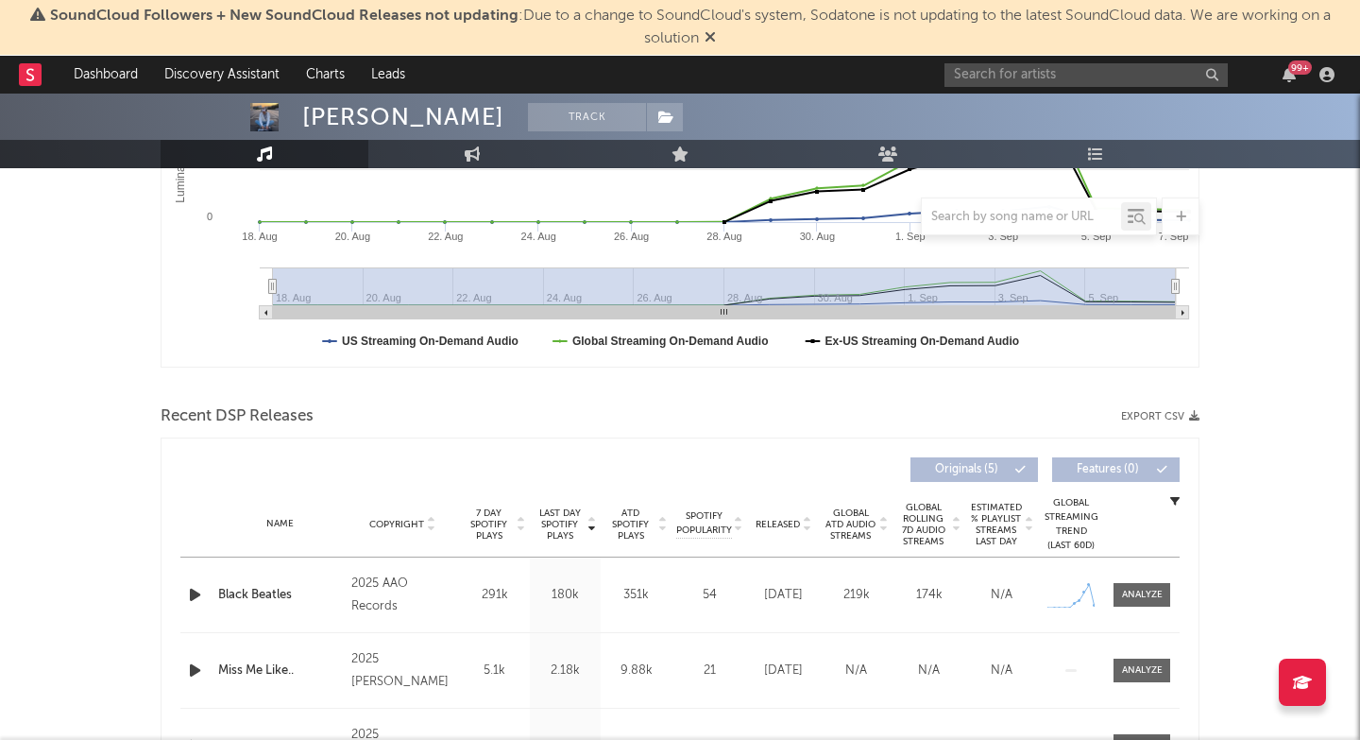
scroll to position [466, 0]
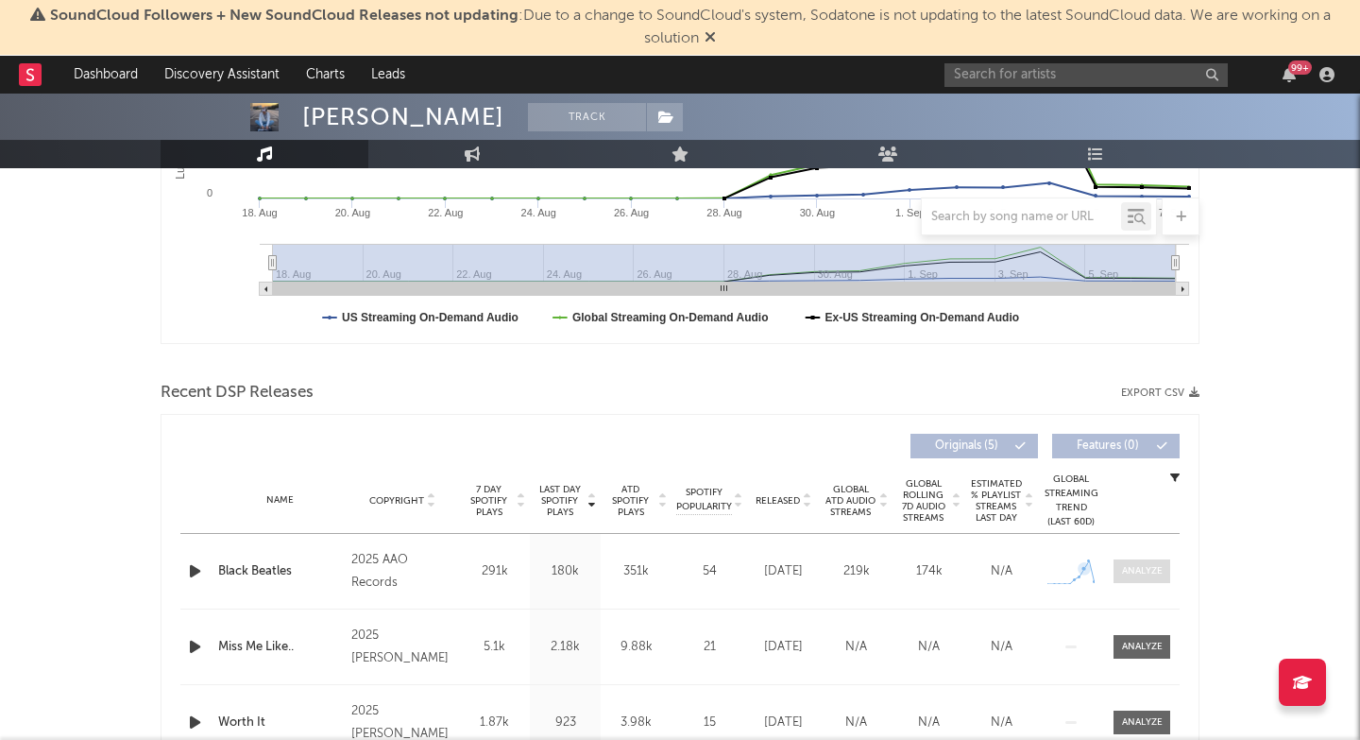
click at [1155, 564] on div at bounding box center [1142, 571] width 41 height 14
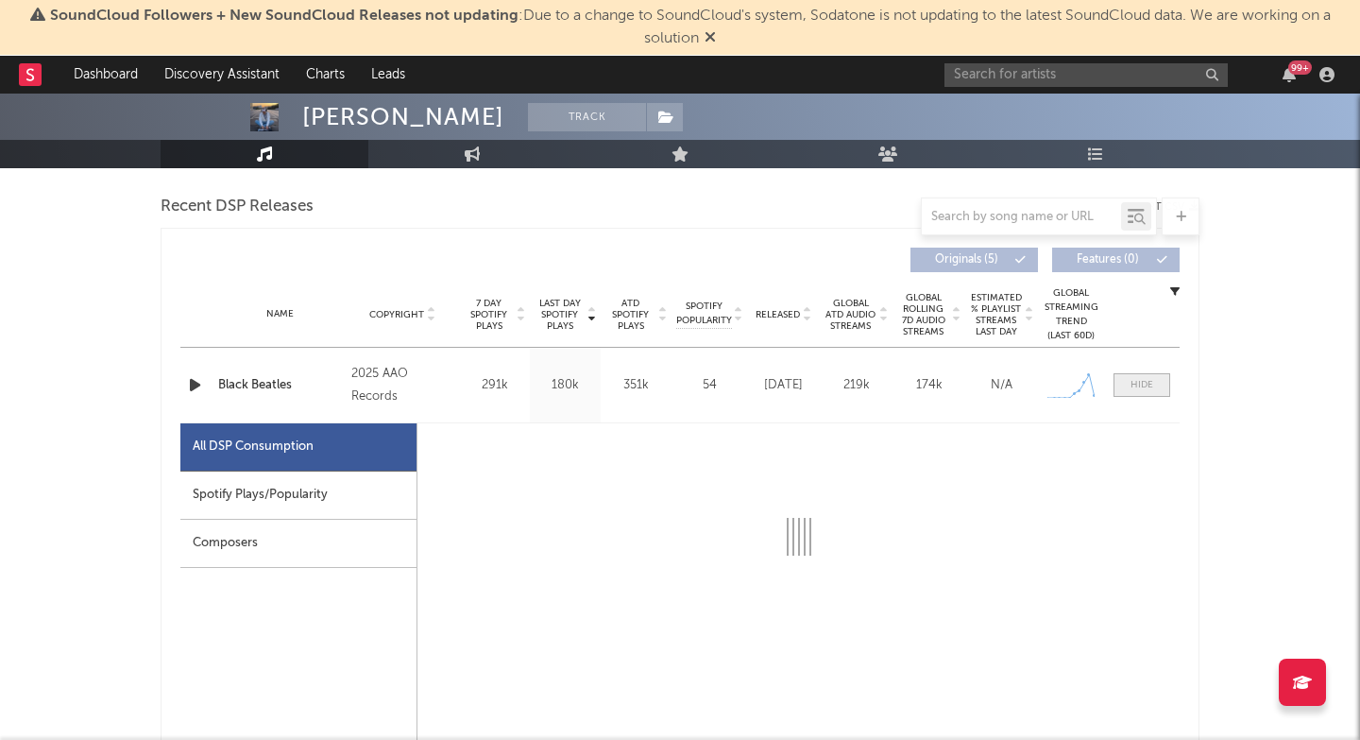
select select "1w"
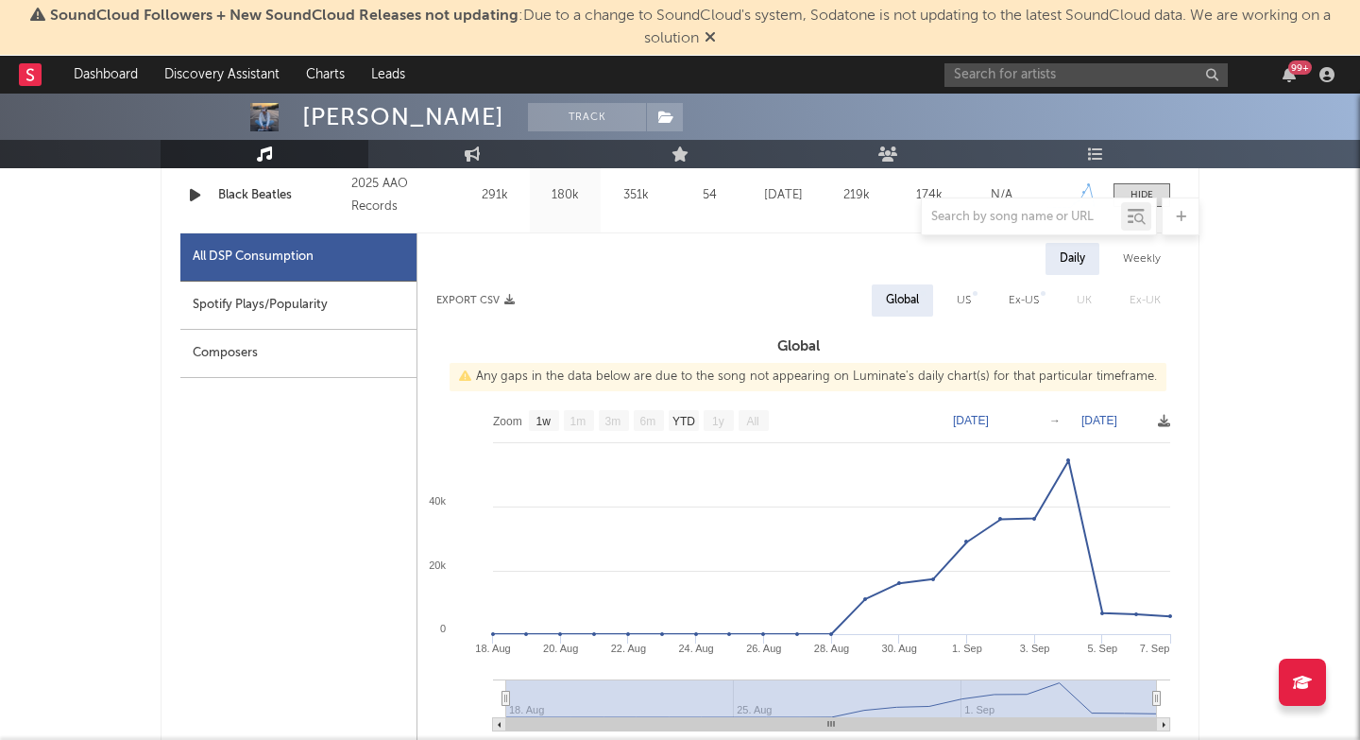
scroll to position [833, 0]
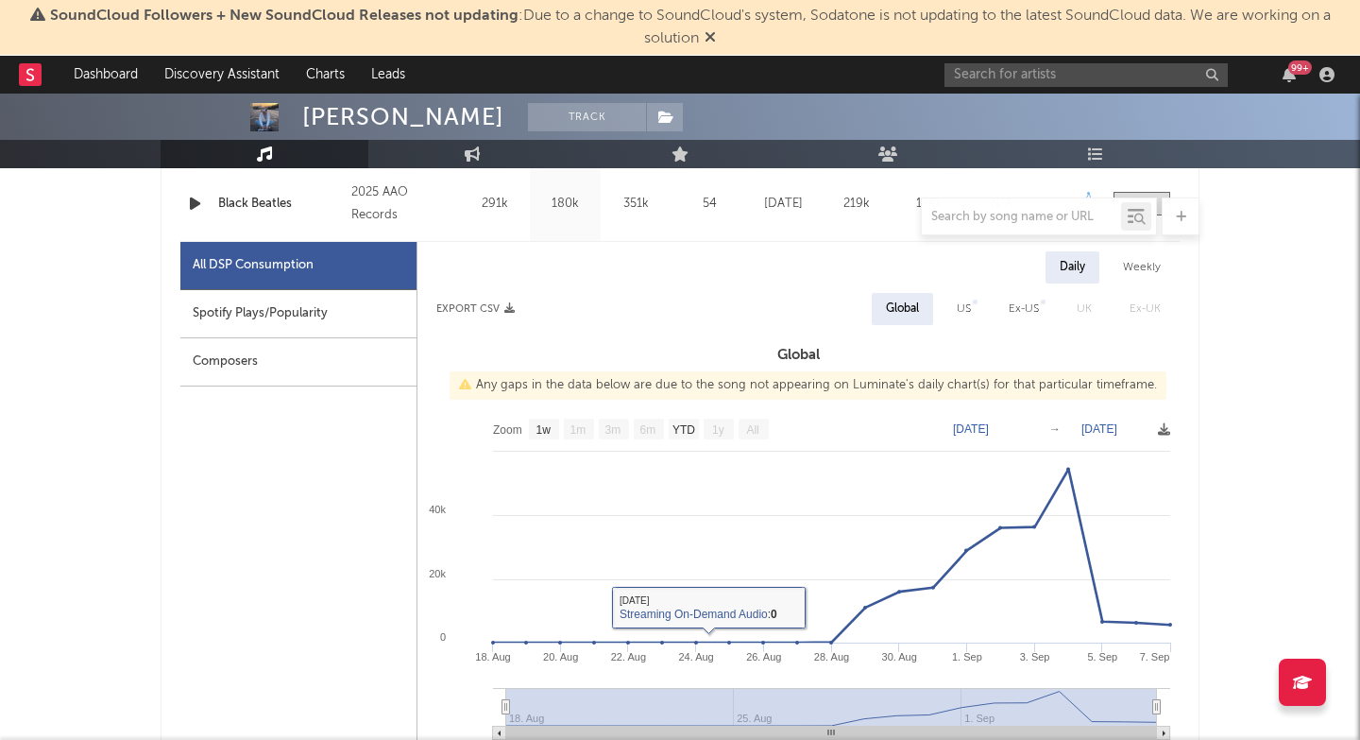
click at [370, 322] on div "Spotify Plays/Popularity" at bounding box center [298, 314] width 236 height 48
select select "1w"
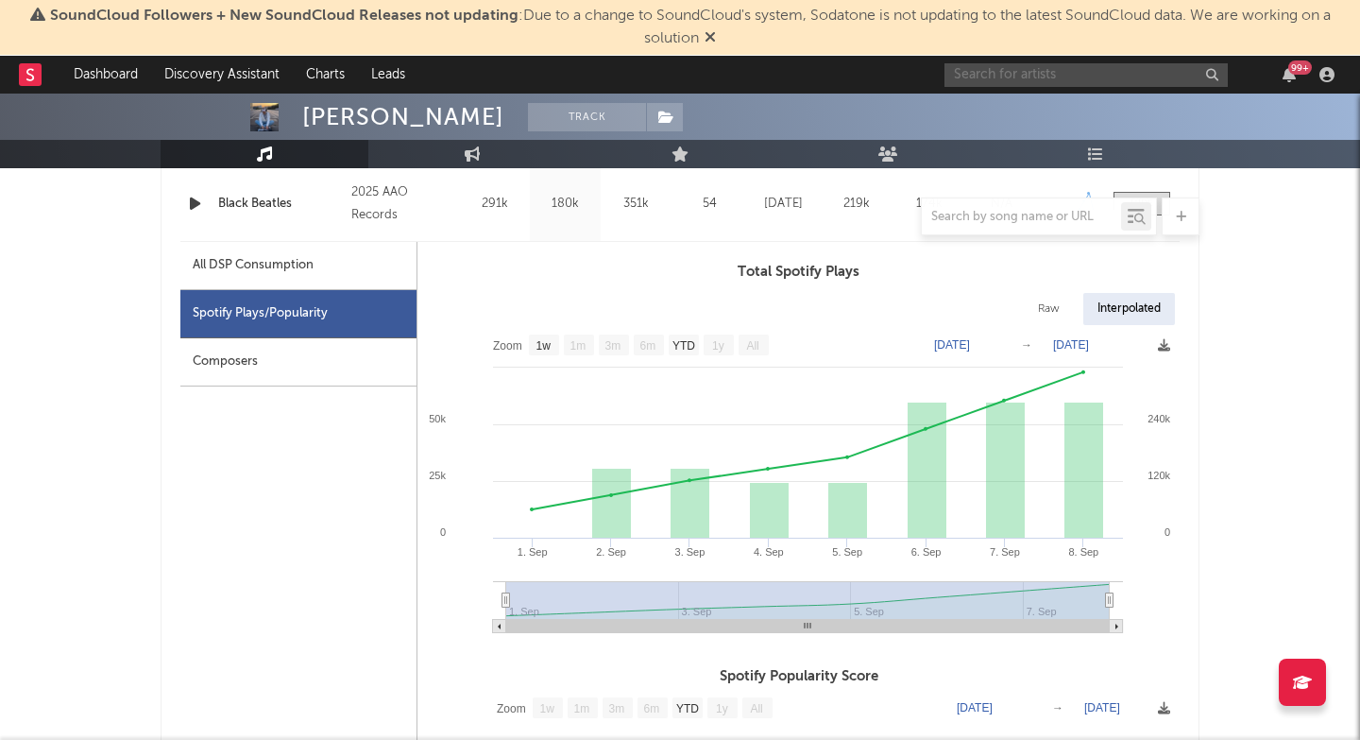
click at [1047, 75] on input "text" at bounding box center [1086, 75] width 283 height 24
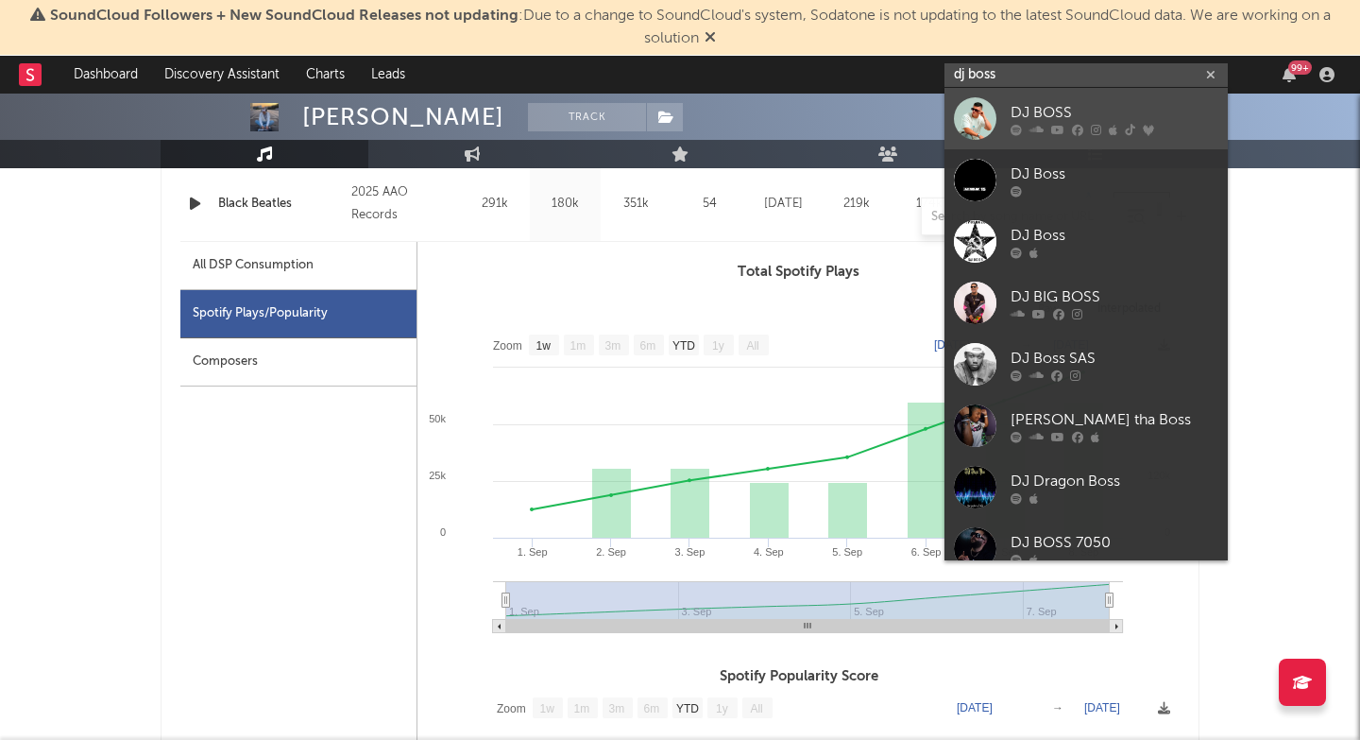
type input "dj boss"
click at [1026, 120] on div "DJ BOSS" at bounding box center [1115, 112] width 208 height 23
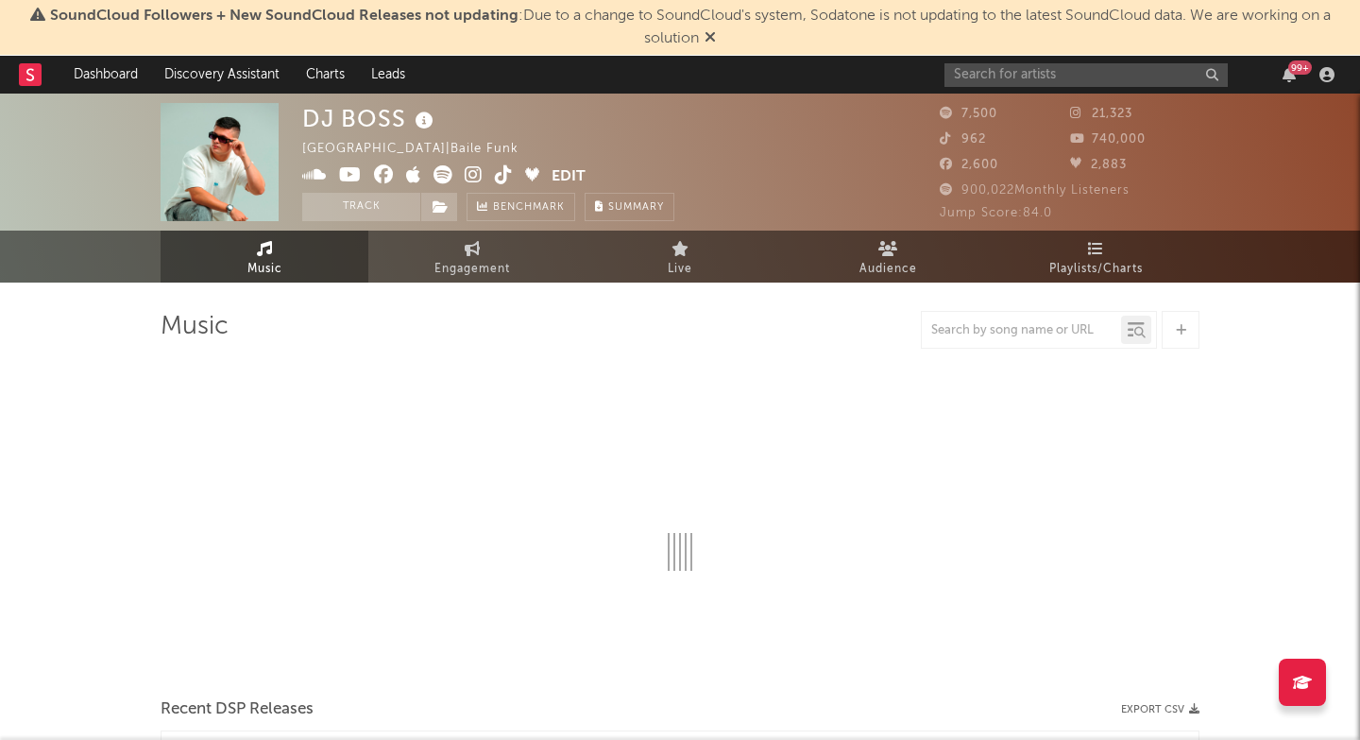
select select "6m"
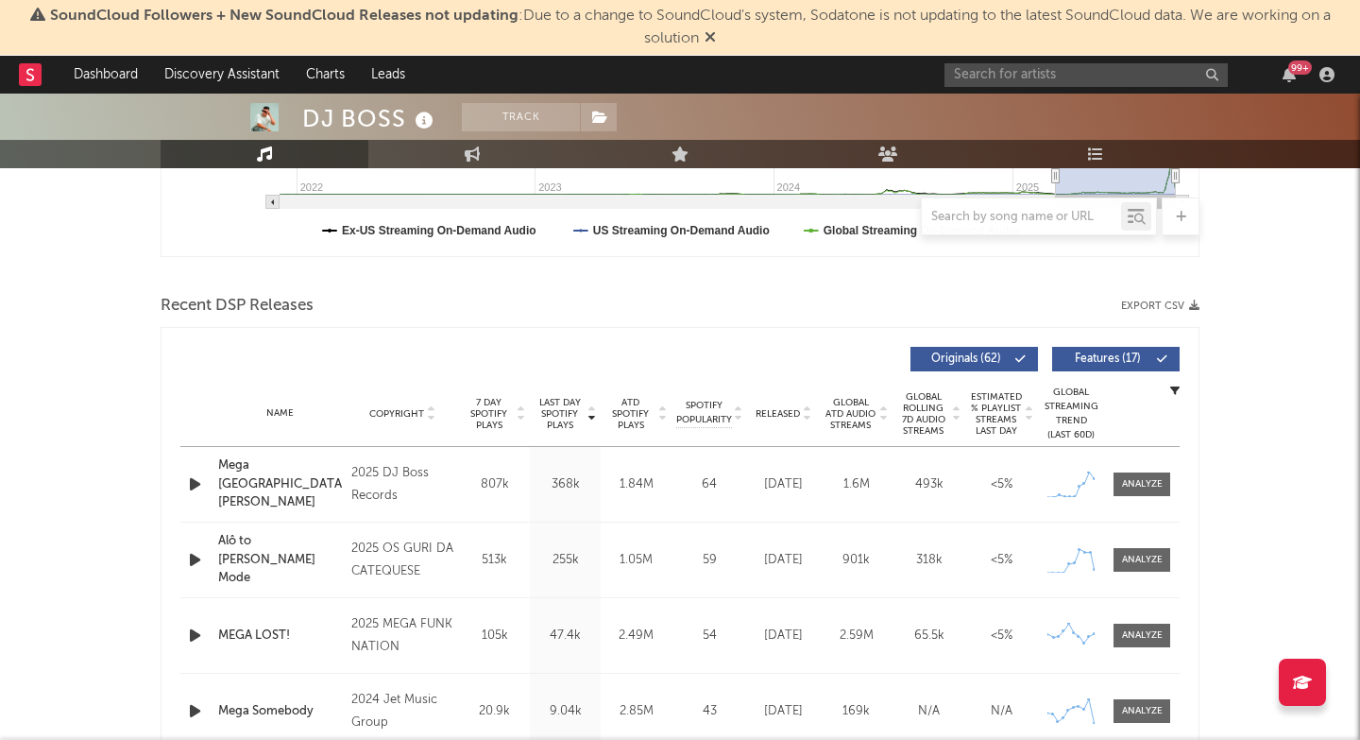
scroll to position [557, 0]
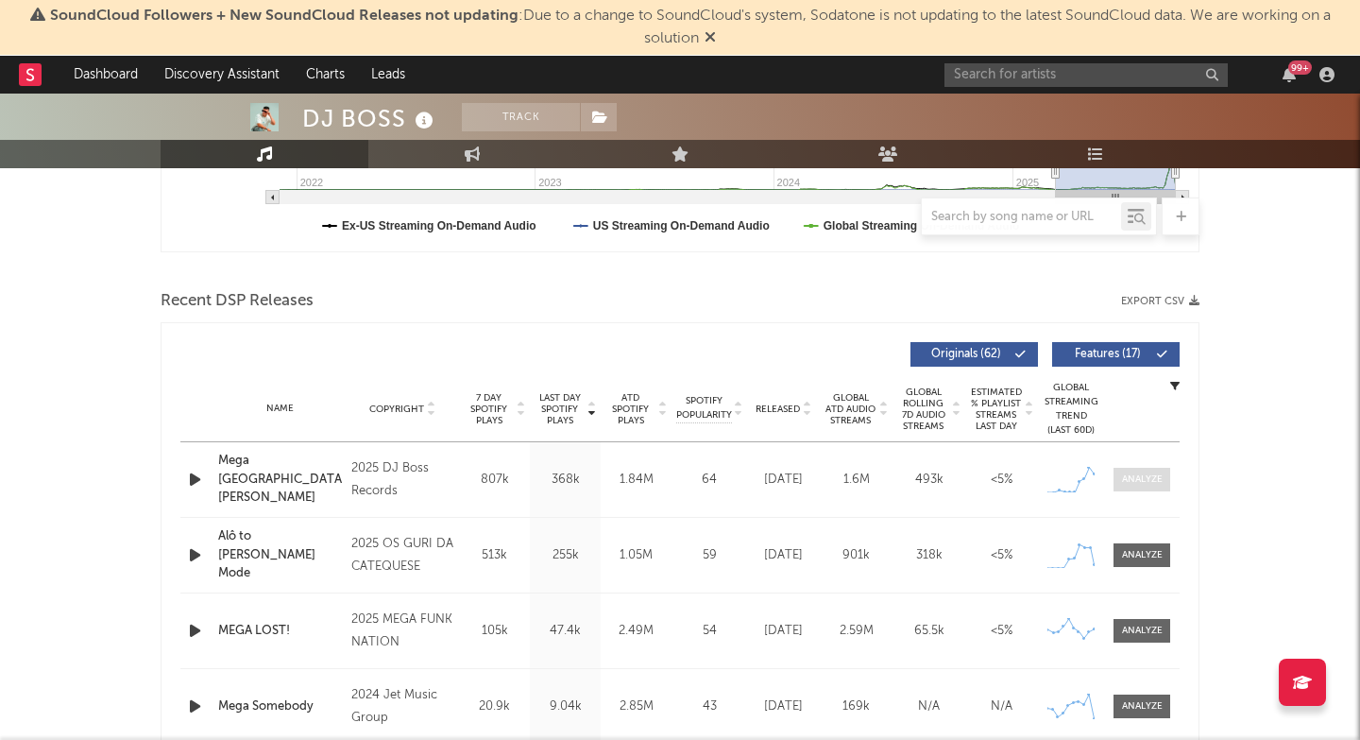
click at [1137, 478] on div at bounding box center [1142, 479] width 41 height 14
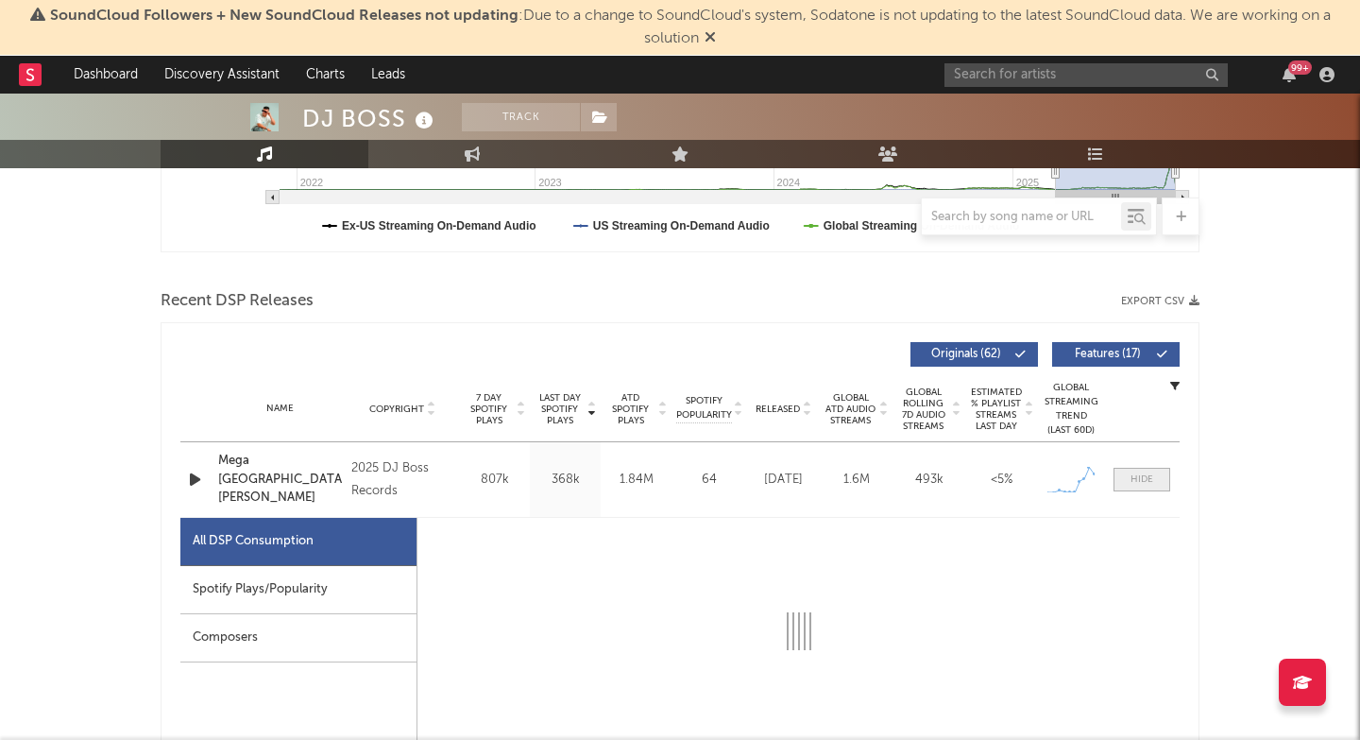
select select "1w"
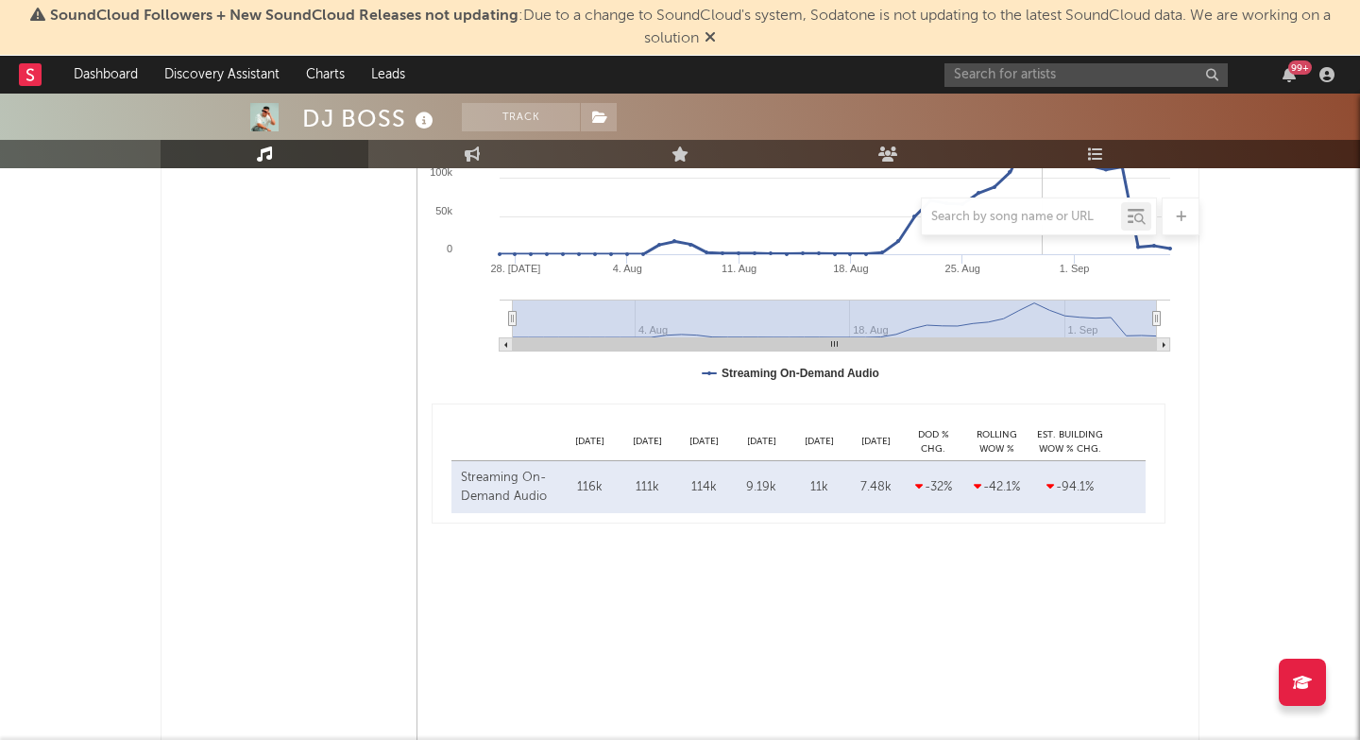
scroll to position [661, 0]
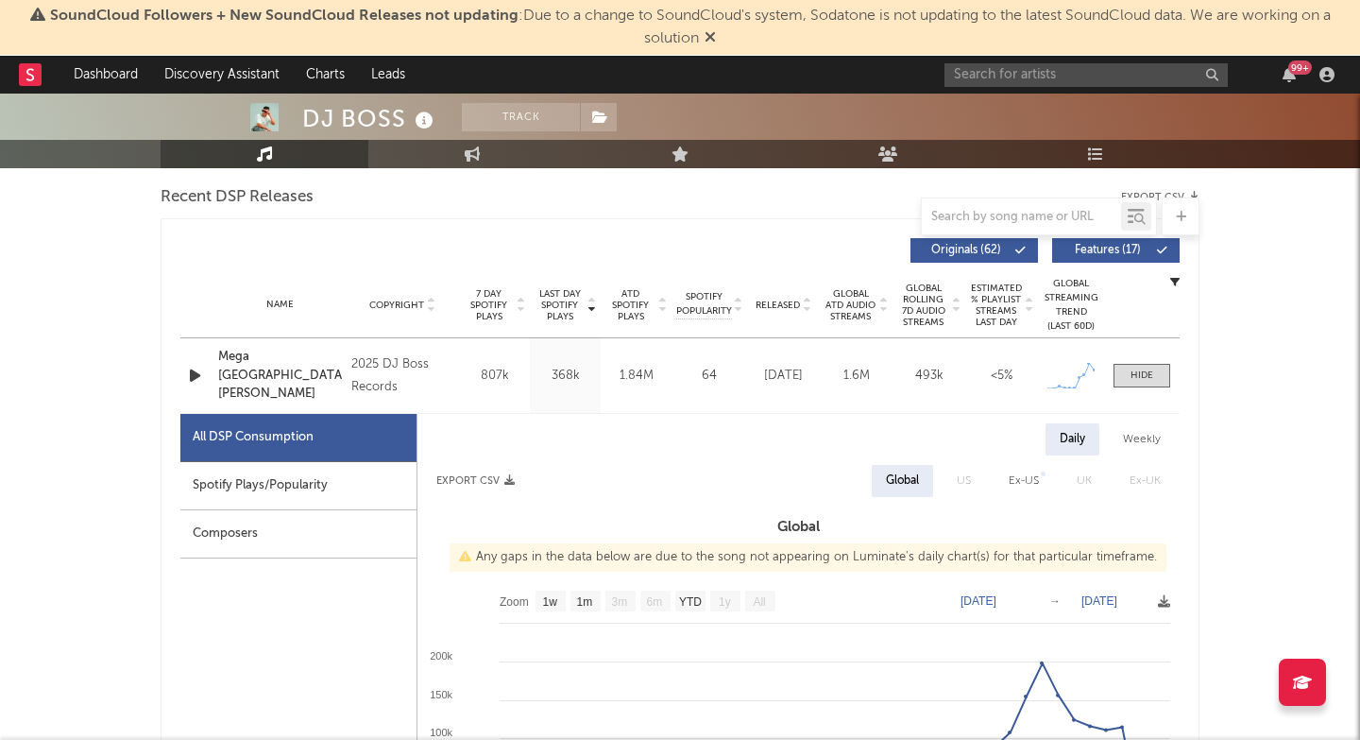
click at [343, 470] on div "Spotify Plays/Popularity" at bounding box center [298, 486] width 236 height 48
select select "1w"
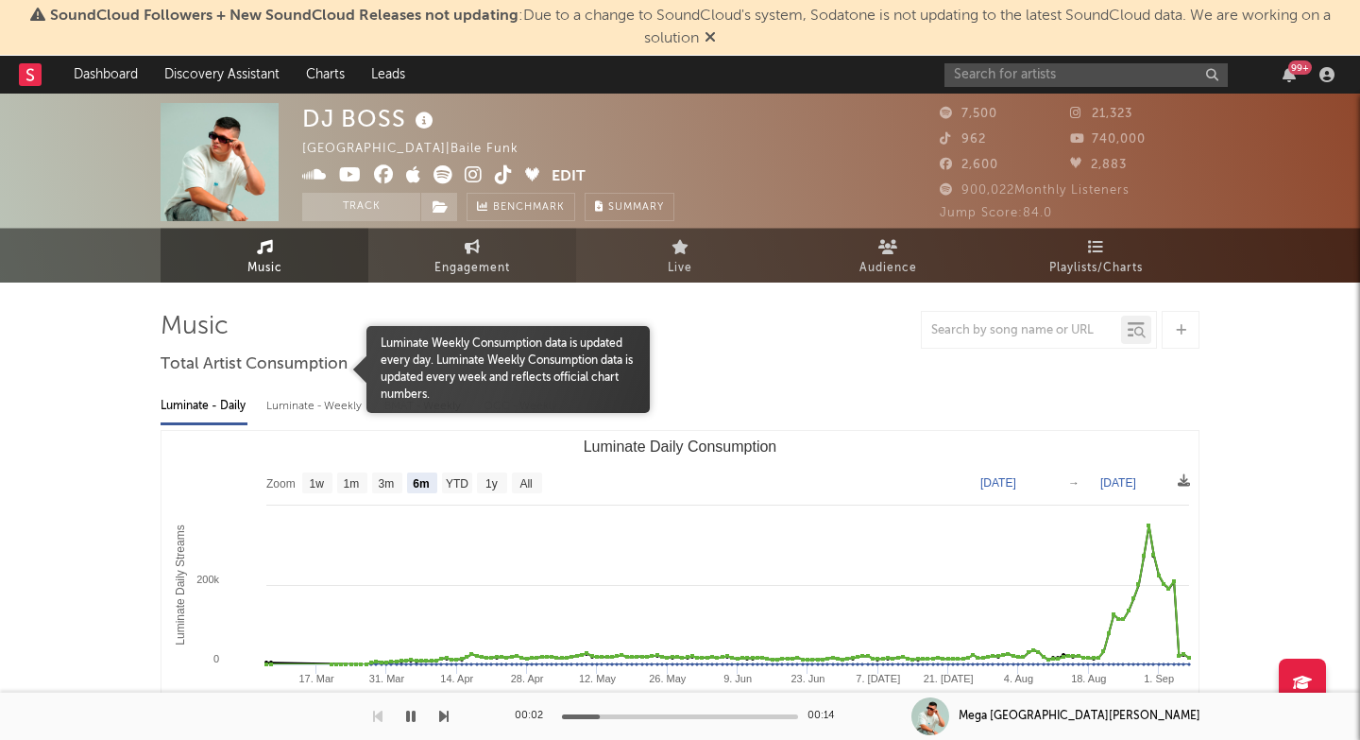
scroll to position [0, 0]
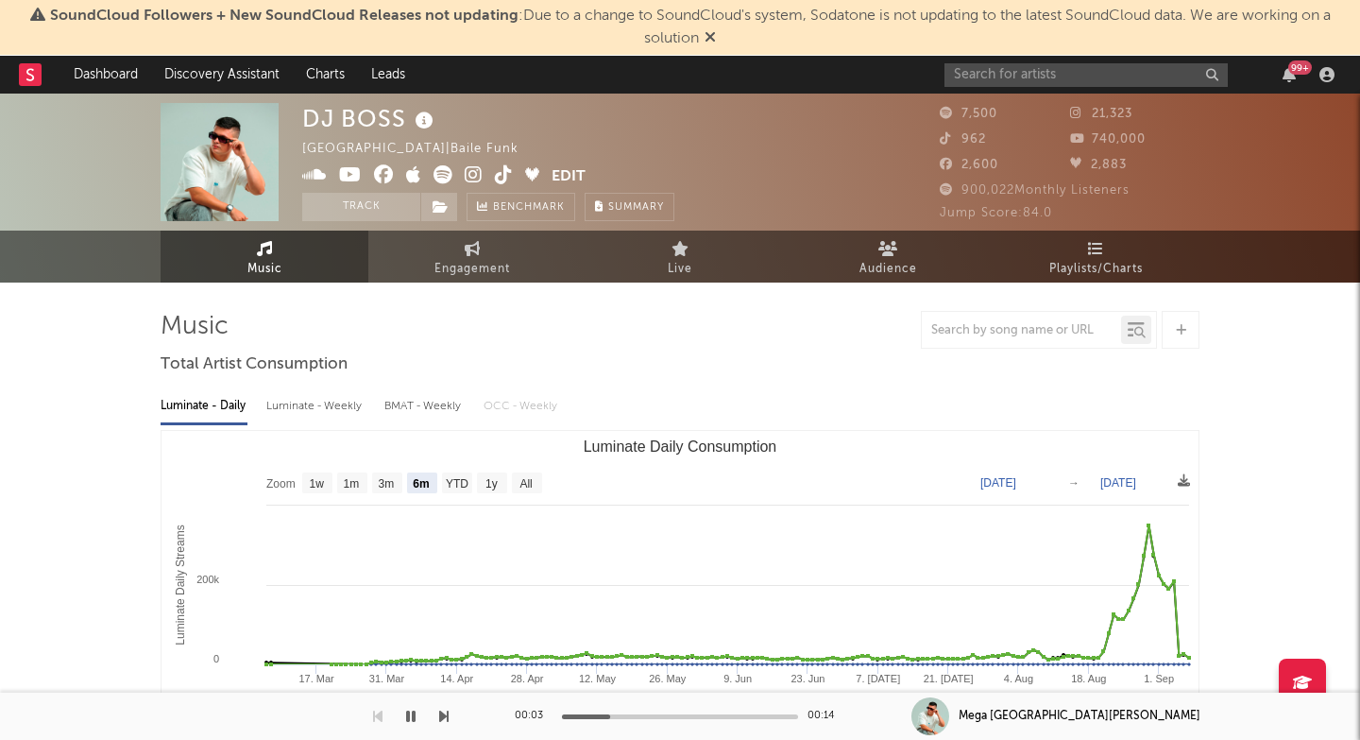
click at [471, 177] on icon at bounding box center [474, 174] width 18 height 19
click at [1117, 77] on input "text" at bounding box center [1086, 75] width 283 height 24
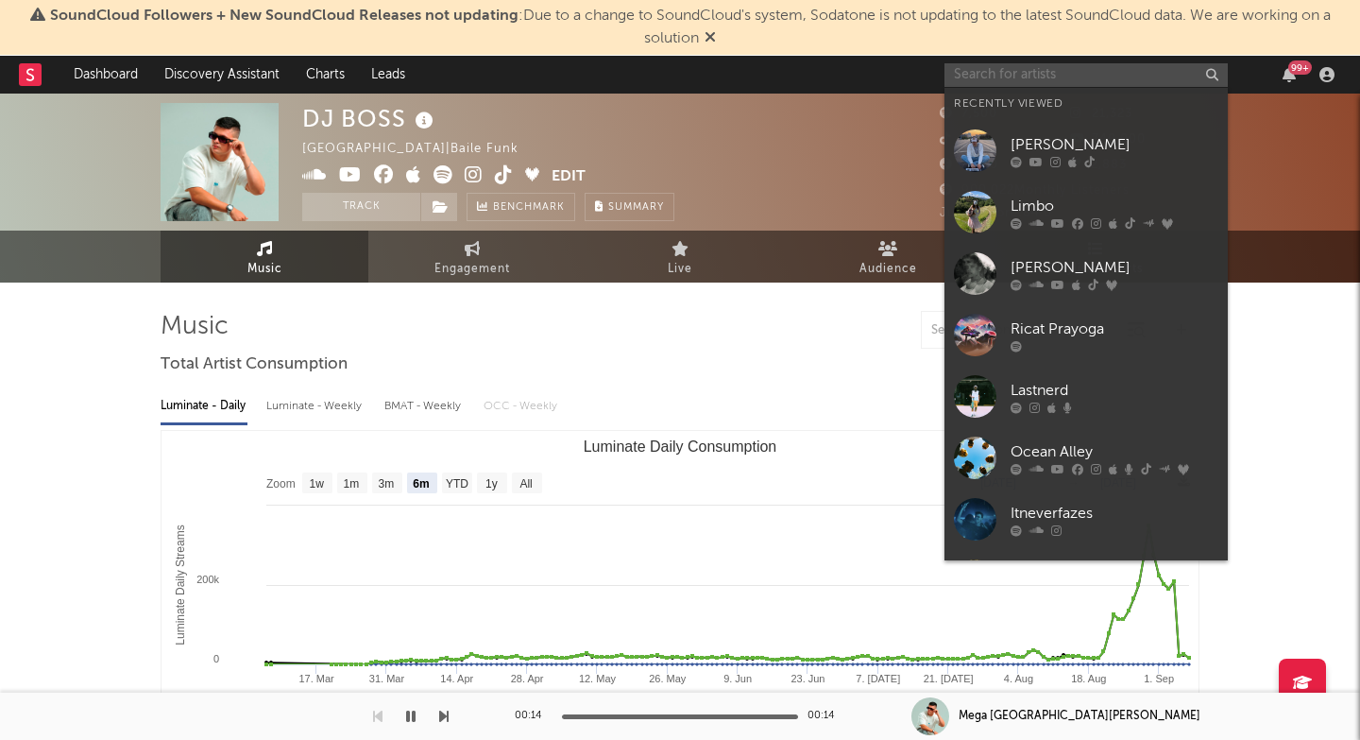
paste input "[URL][DOMAIN_NAME]"
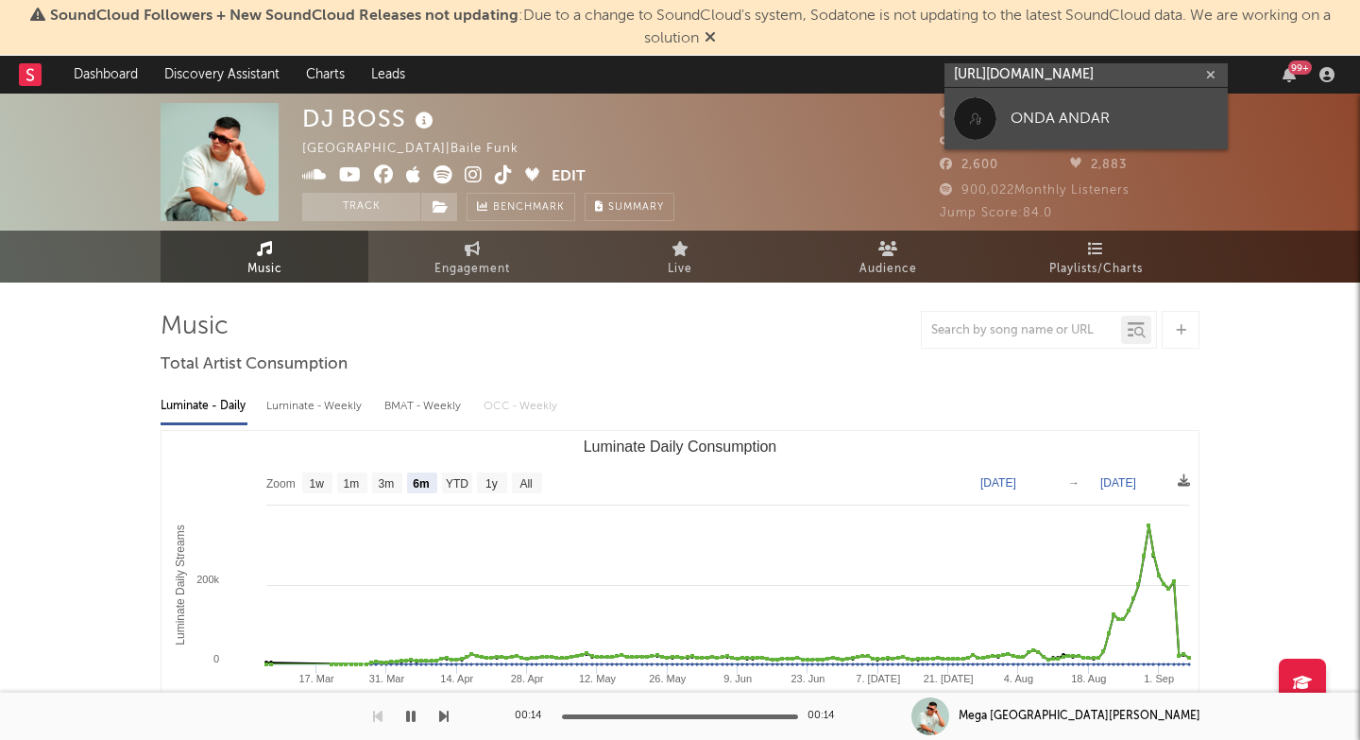
type input "[URL][DOMAIN_NAME]"
click at [1103, 109] on div "ONDA ANDAR" at bounding box center [1115, 118] width 208 height 23
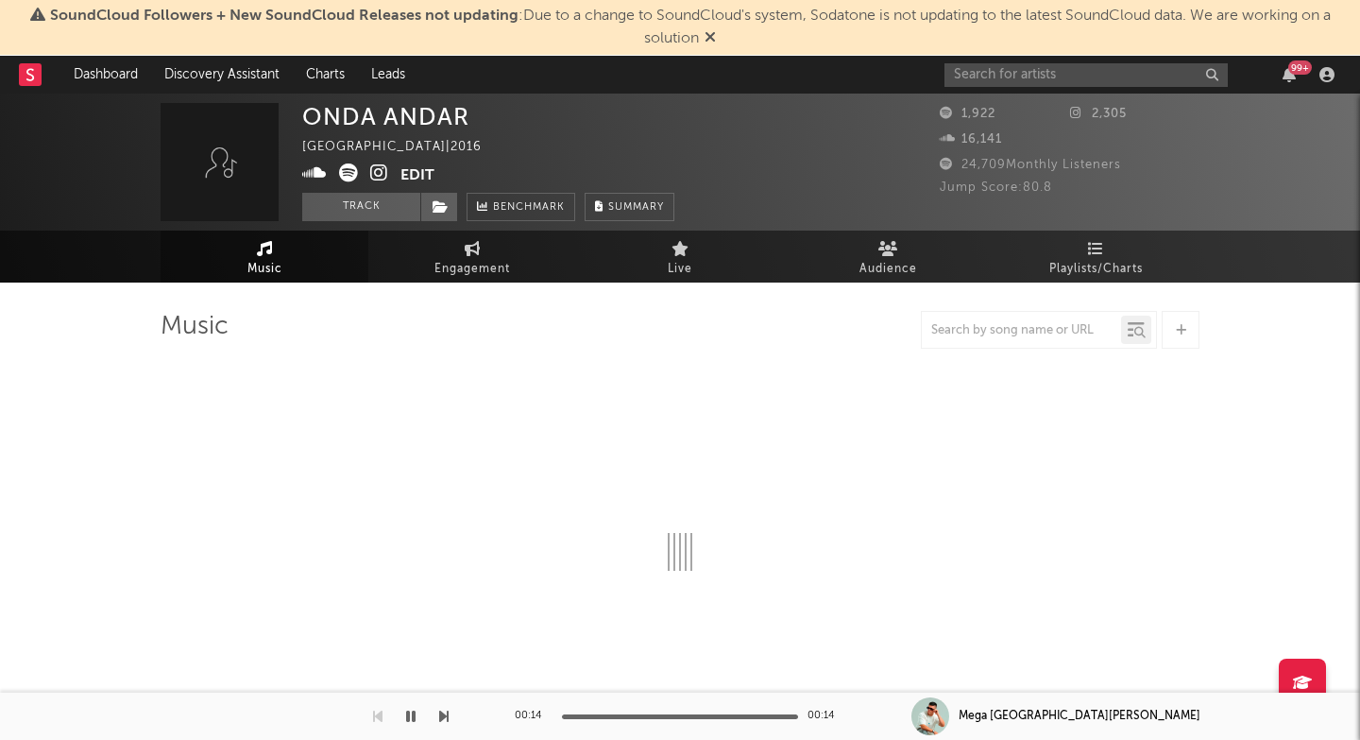
select select "1w"
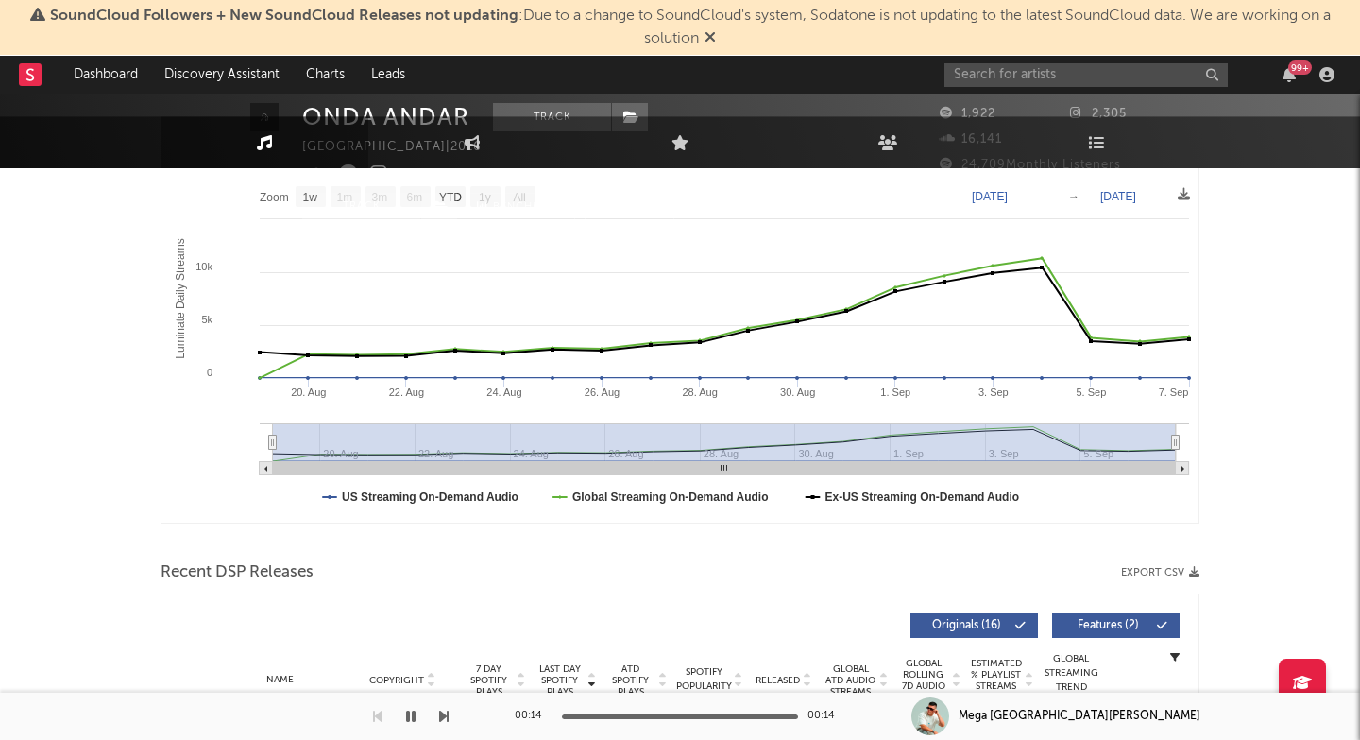
scroll to position [495, 0]
